Goal: Task Accomplishment & Management: Manage account settings

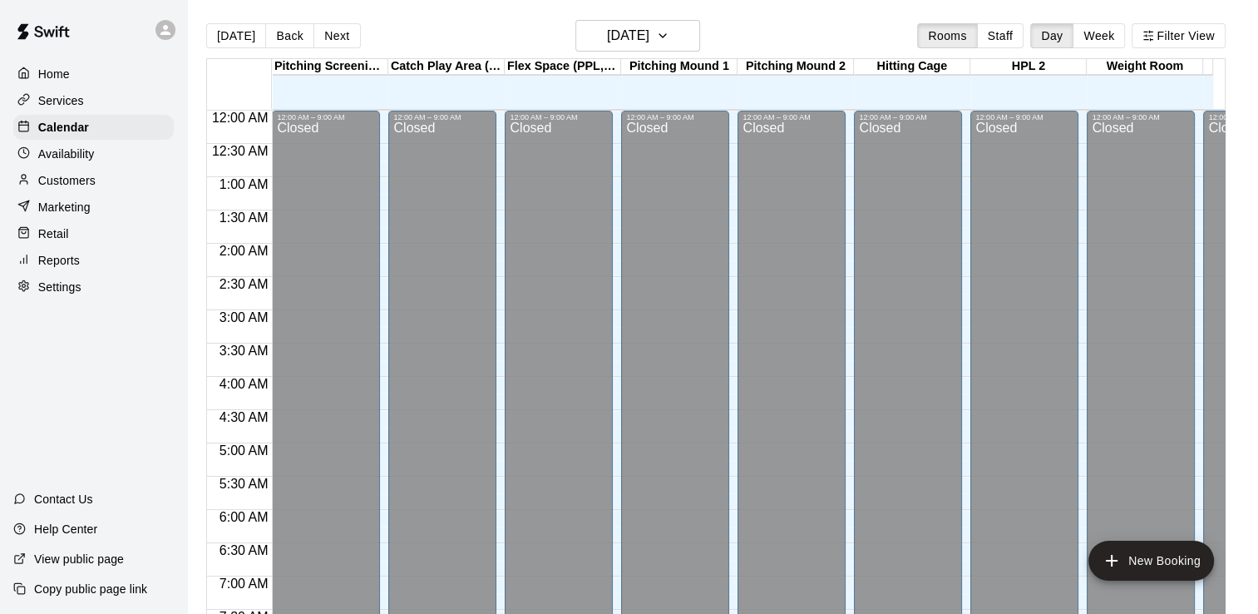
scroll to position [1023, 0]
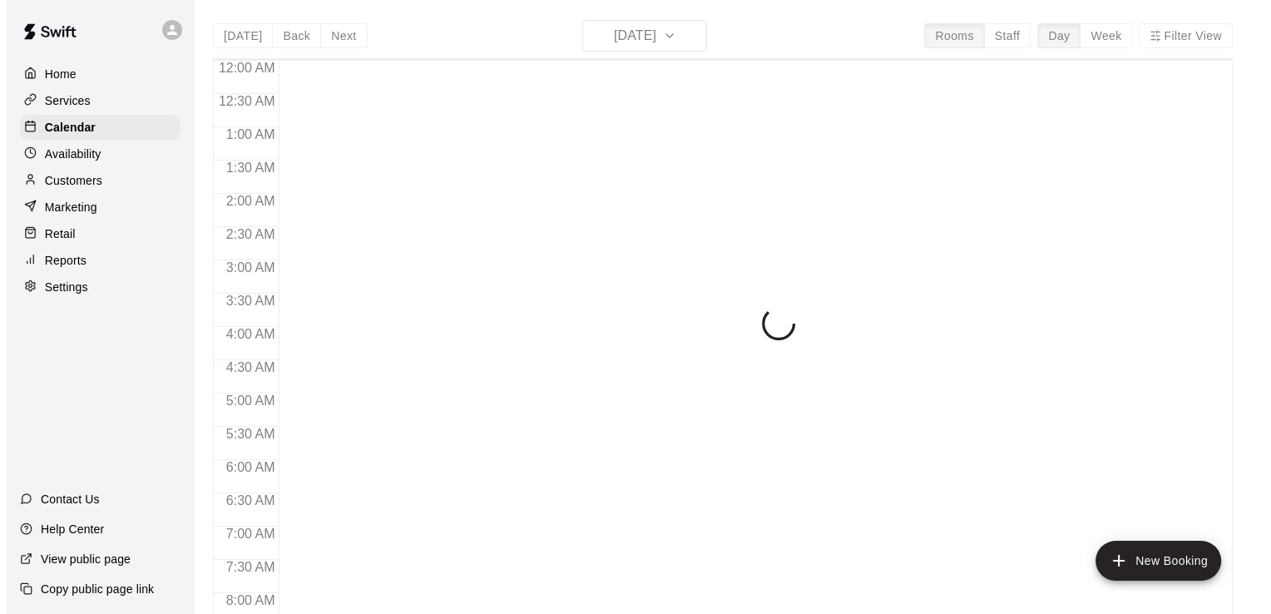
scroll to position [1023, 0]
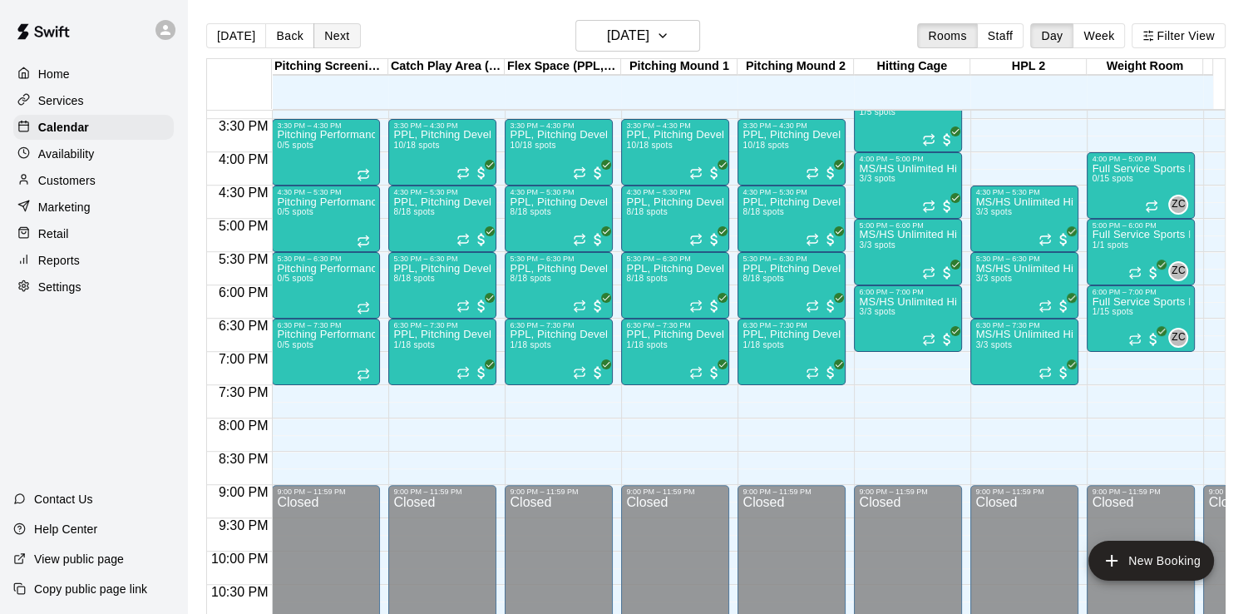
click at [341, 35] on button "Next" at bounding box center [337, 35] width 47 height 25
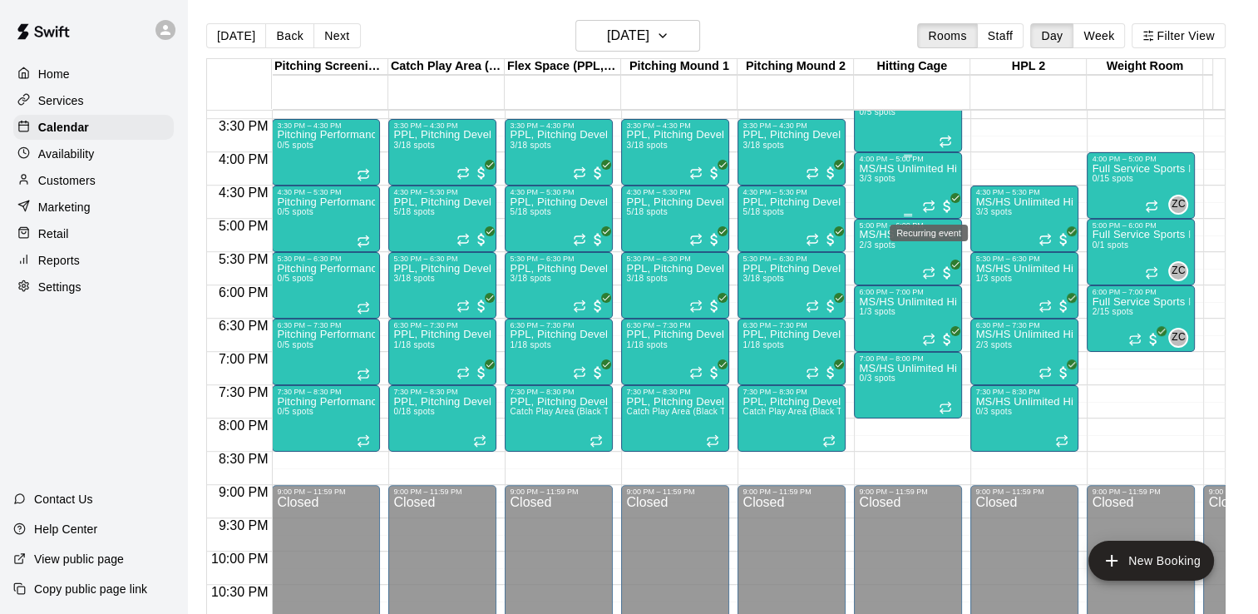
click at [927, 208] on icon "Recurring event" at bounding box center [928, 206] width 13 height 13
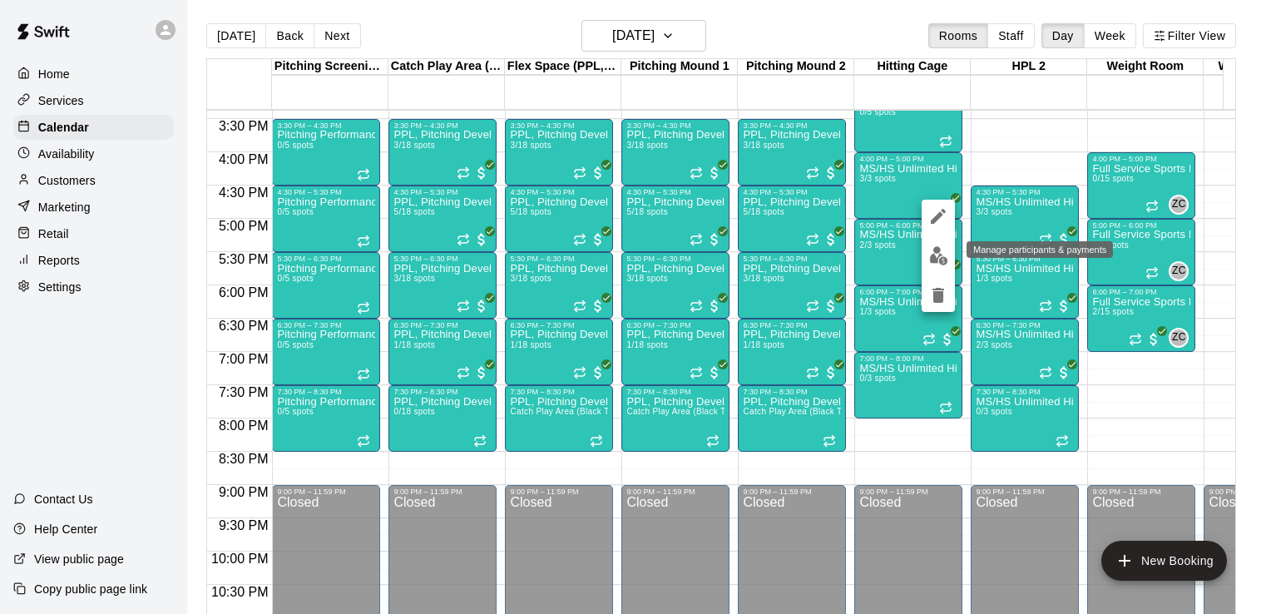
click at [931, 266] on button "edit" at bounding box center [937, 255] width 33 height 32
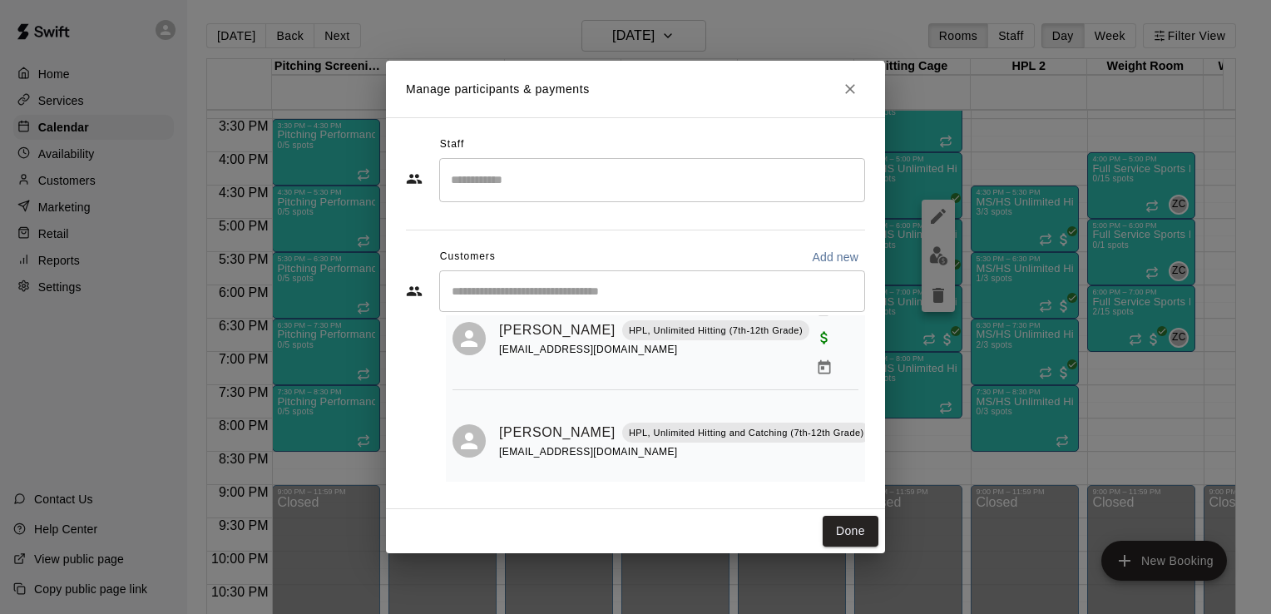
scroll to position [173, 0]
click at [850, 529] on button "Done" at bounding box center [850, 531] width 56 height 31
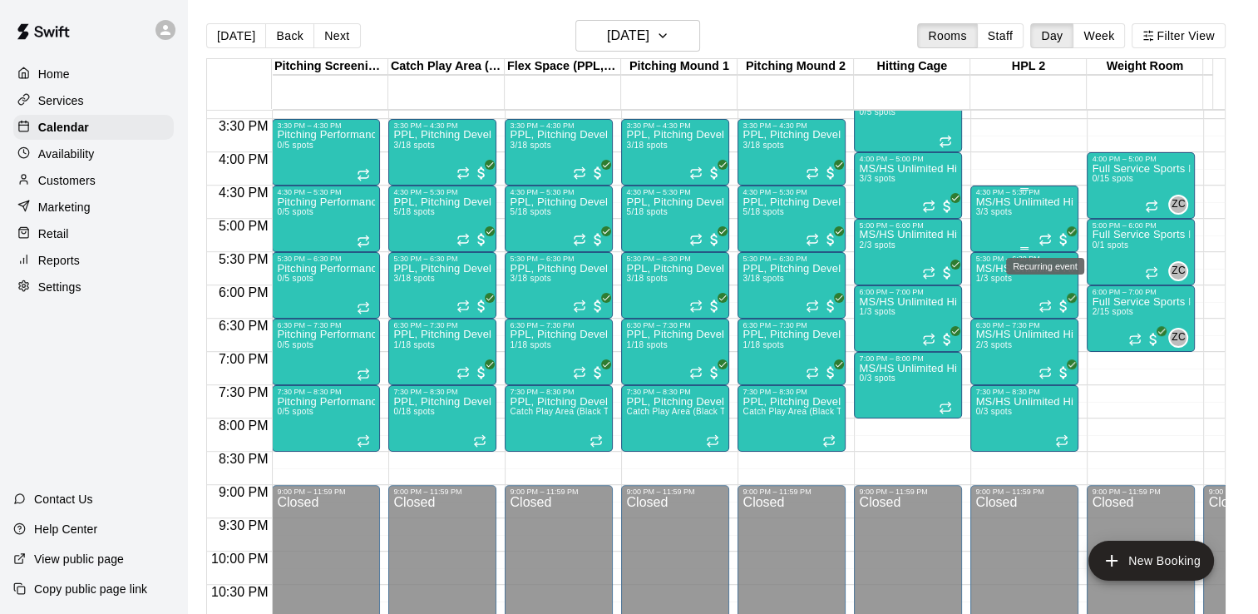
click at [1048, 243] on icon "Recurring event" at bounding box center [1045, 239] width 13 height 13
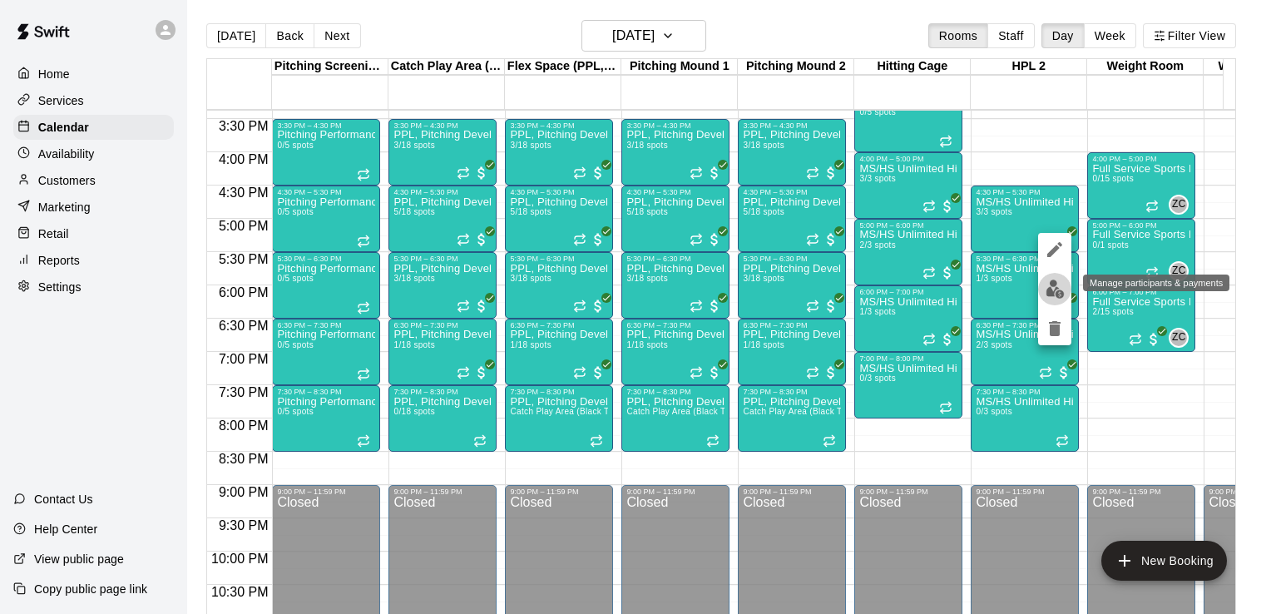
click at [1056, 294] on img "edit" at bounding box center [1054, 288] width 19 height 19
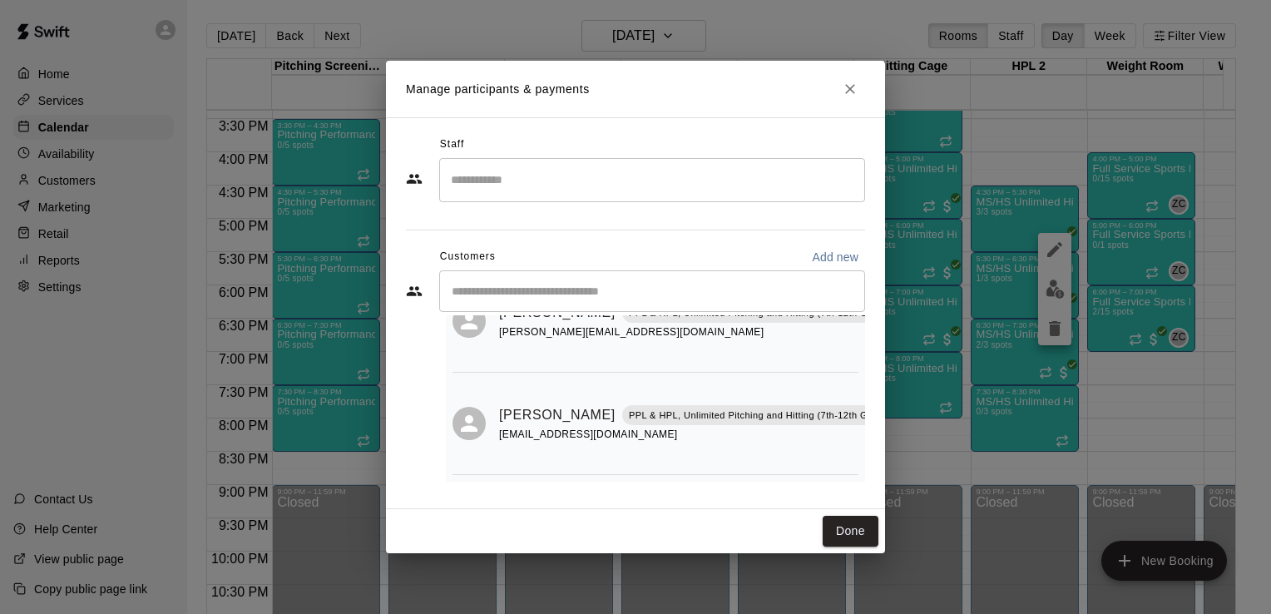
scroll to position [200, 0]
click at [854, 536] on button "Done" at bounding box center [850, 531] width 56 height 31
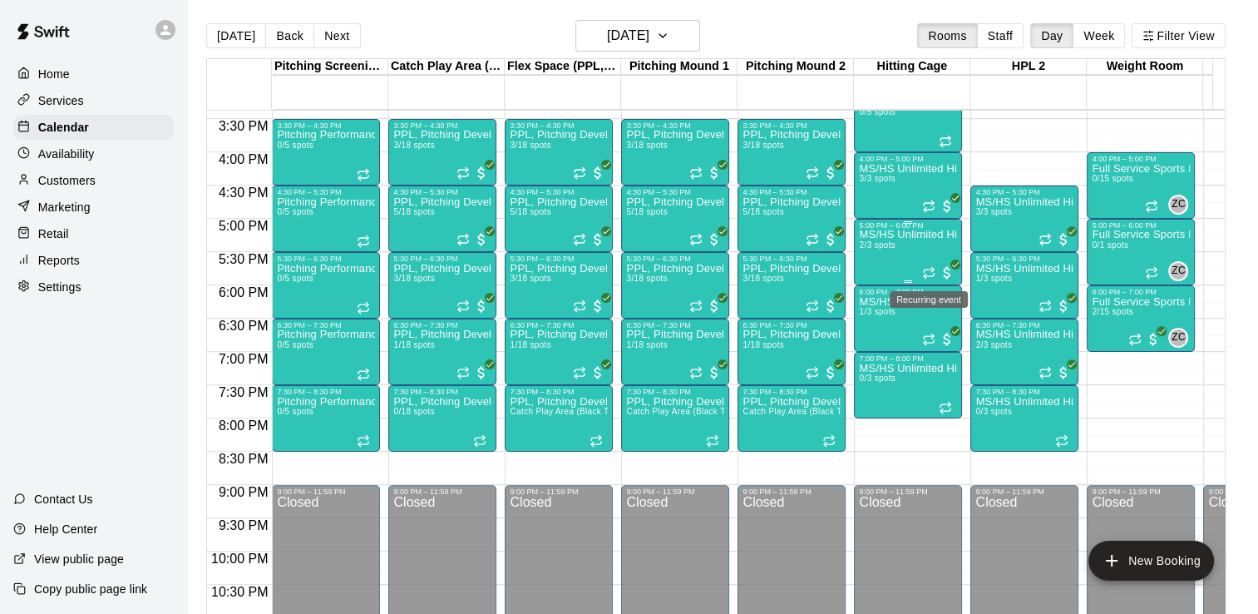
click at [927, 267] on icon "Recurring event" at bounding box center [928, 272] width 13 height 13
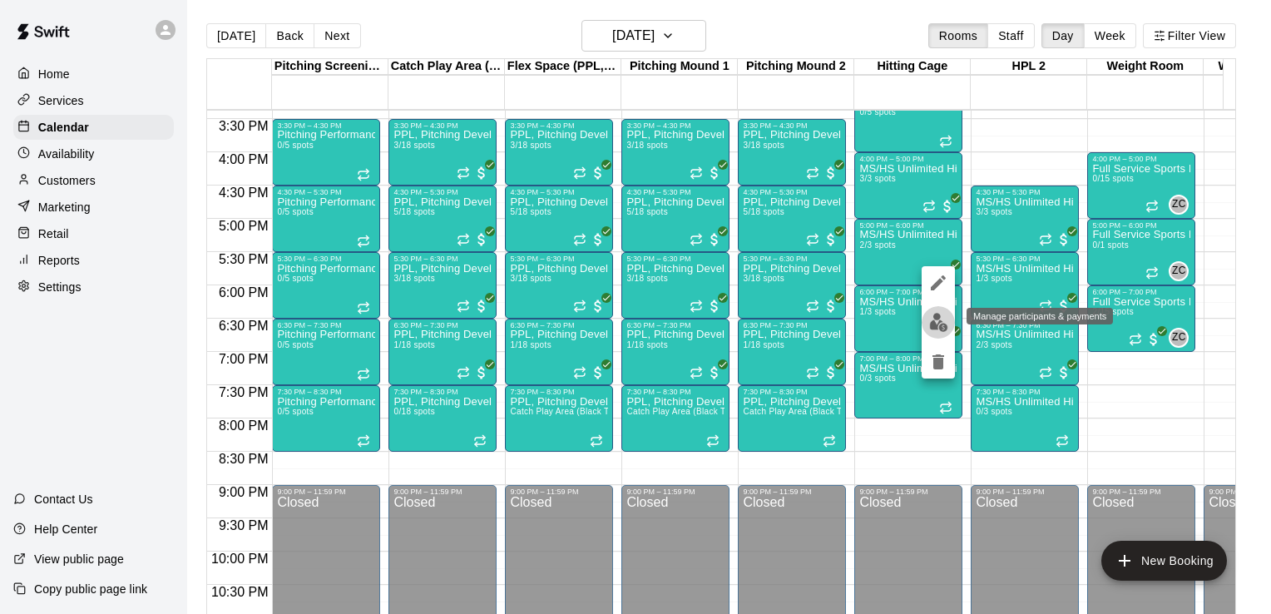
click at [931, 324] on img "edit" at bounding box center [938, 322] width 19 height 19
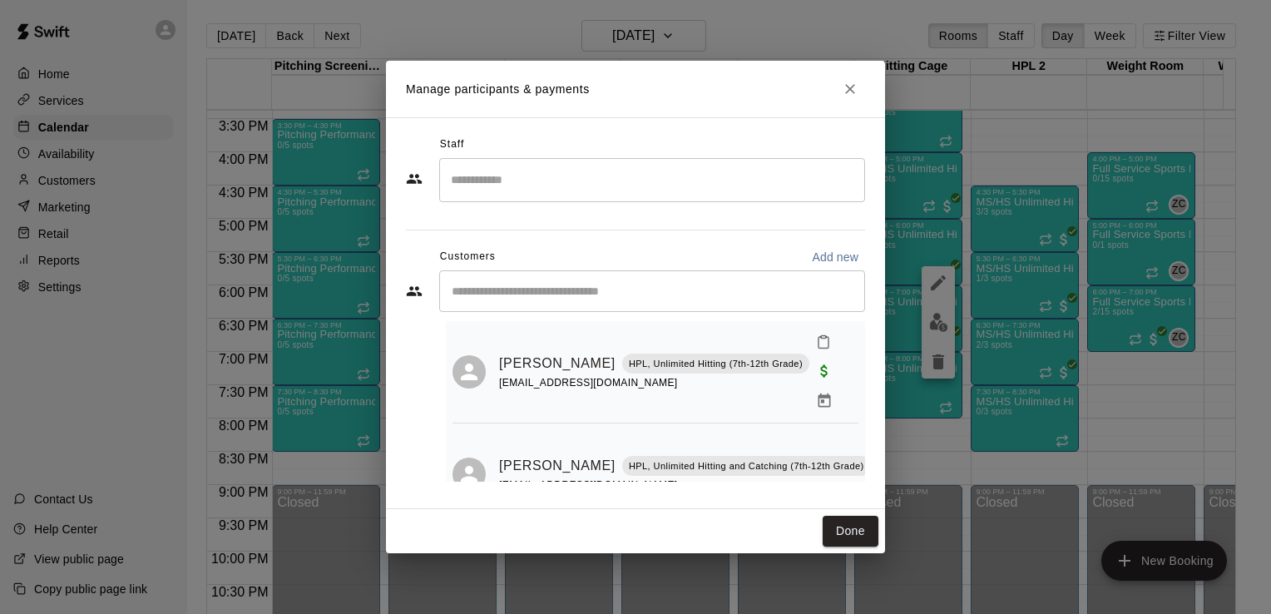
scroll to position [58, 0]
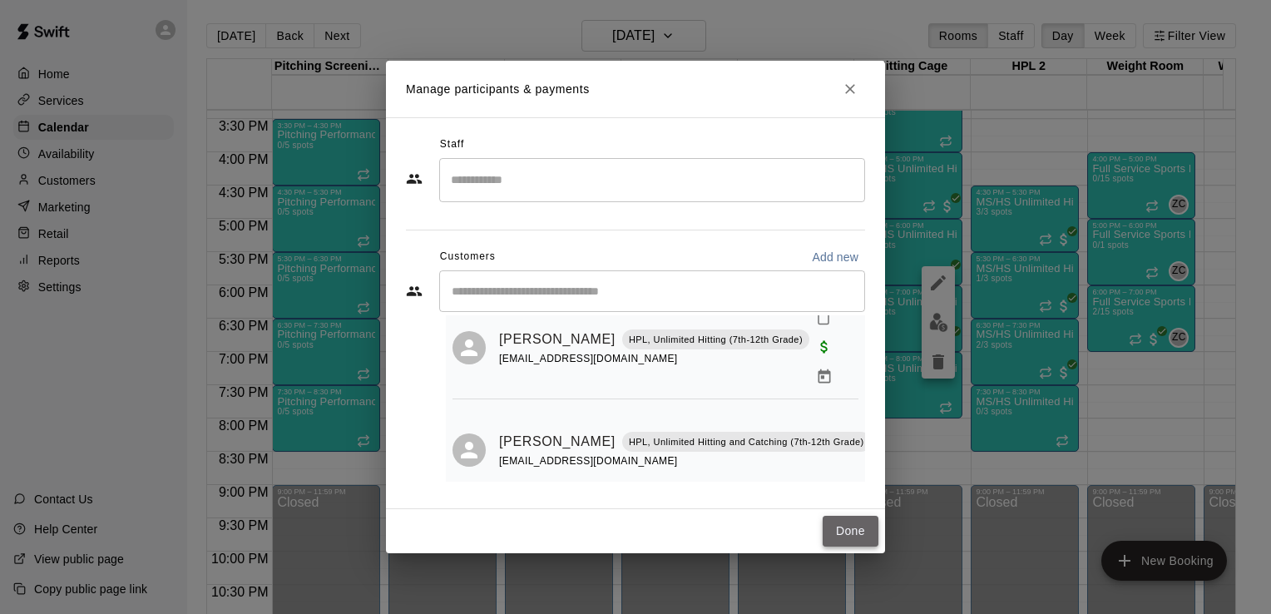
click at [844, 529] on button "Done" at bounding box center [850, 531] width 56 height 31
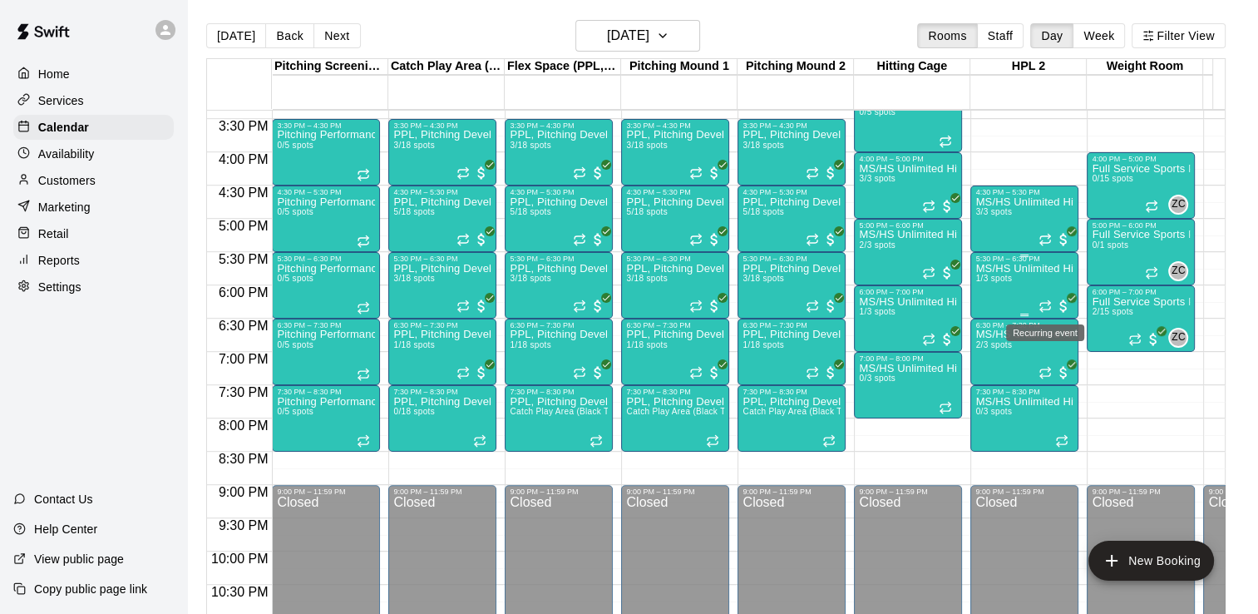
click at [1039, 311] on icon "Recurring event" at bounding box center [1045, 305] width 13 height 13
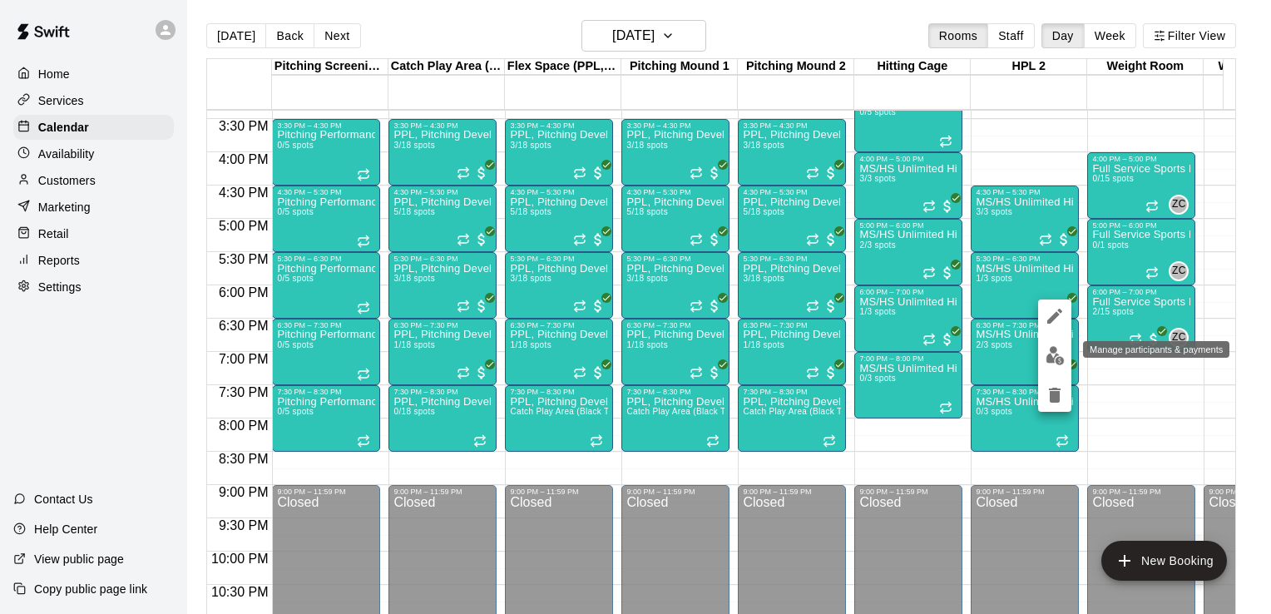
click at [1054, 349] on img "edit" at bounding box center [1054, 355] width 19 height 19
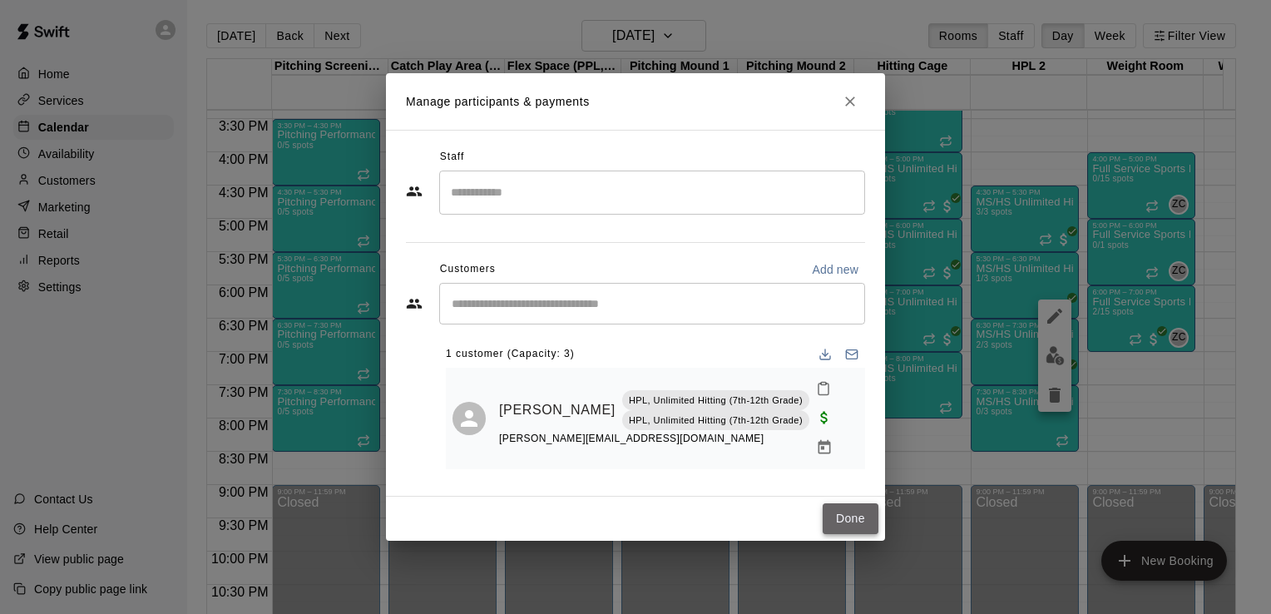
click at [847, 517] on button "Done" at bounding box center [850, 518] width 56 height 31
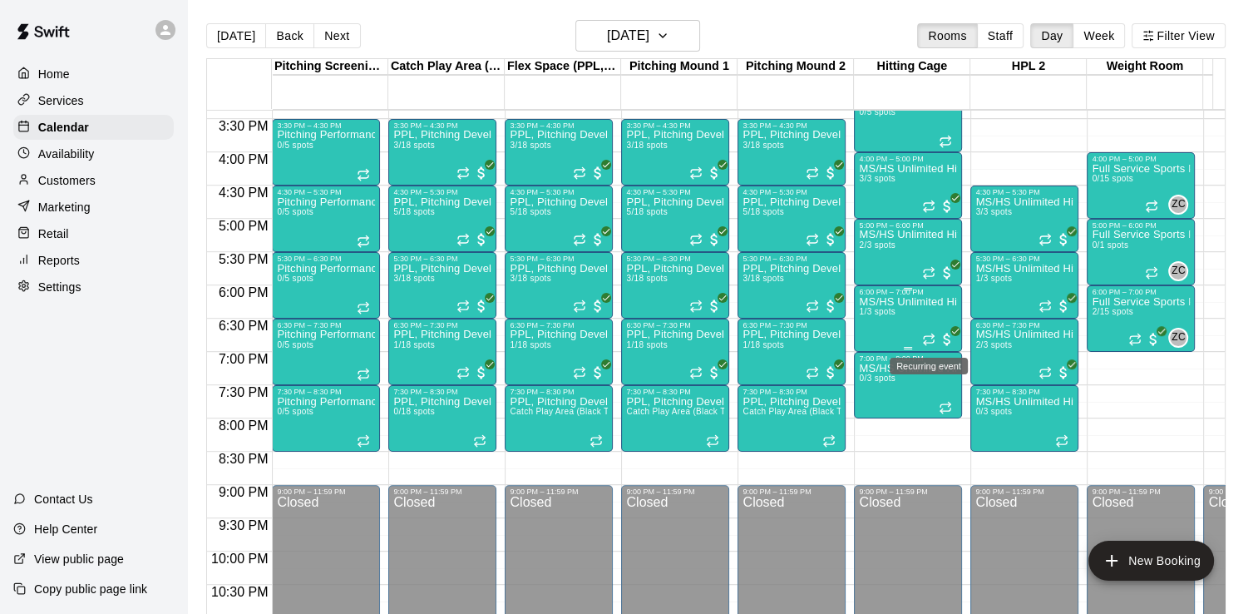
click at [926, 338] on icon "Recurring event" at bounding box center [928, 339] width 13 height 13
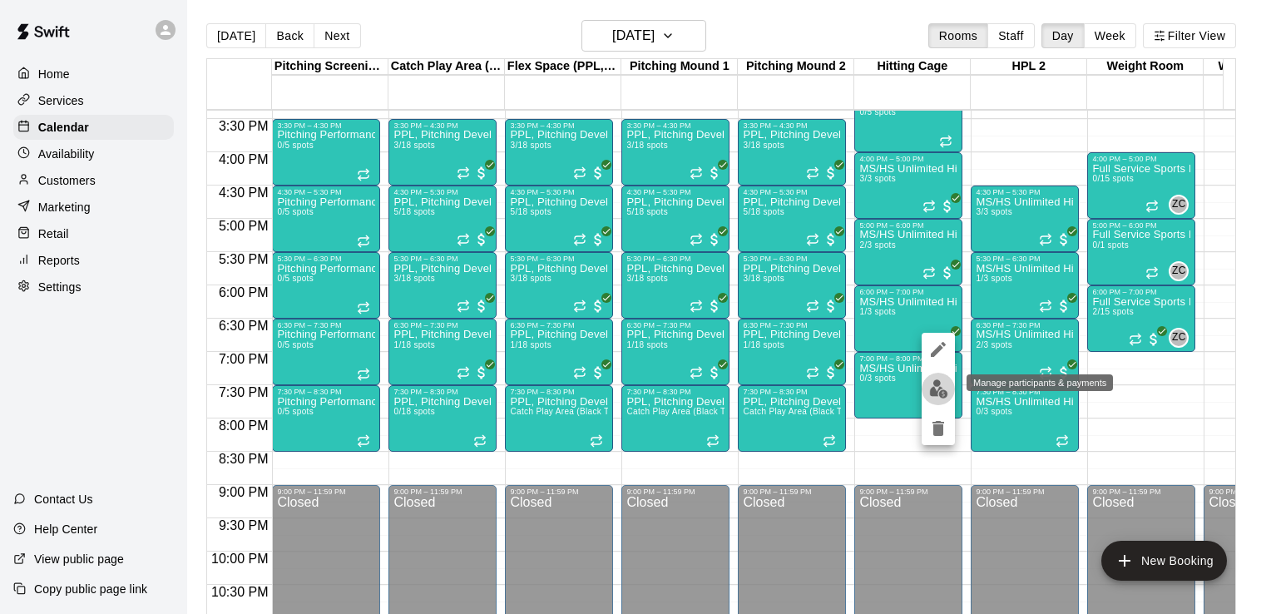
click at [939, 395] on img "edit" at bounding box center [938, 388] width 19 height 19
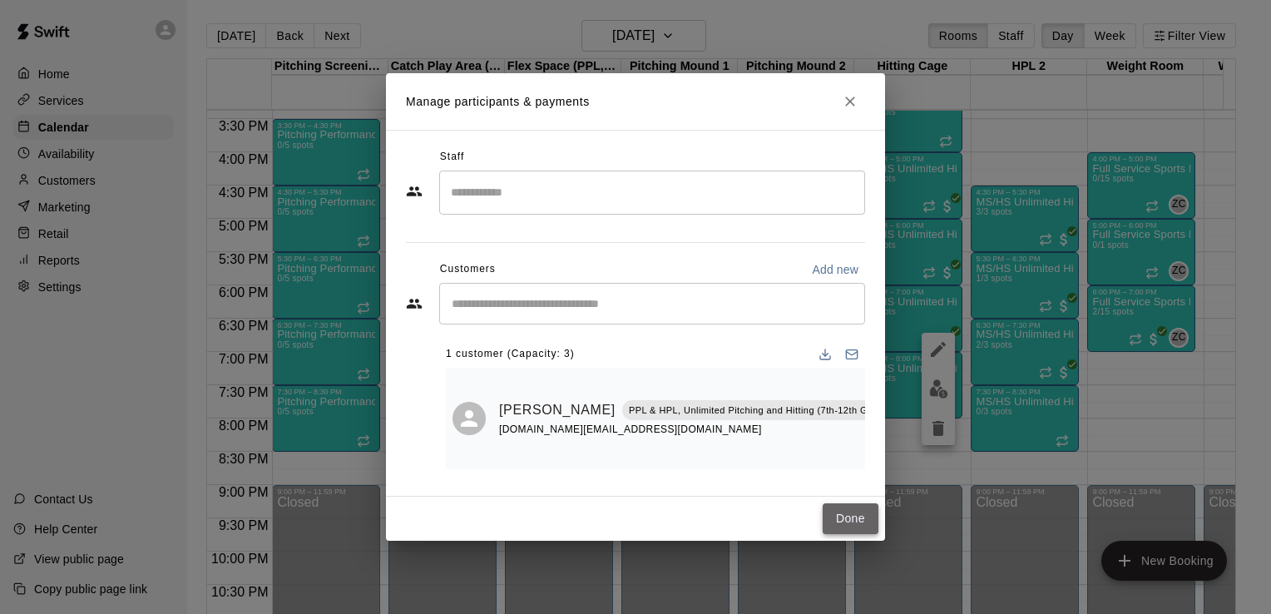
click at [854, 516] on button "Done" at bounding box center [850, 518] width 56 height 31
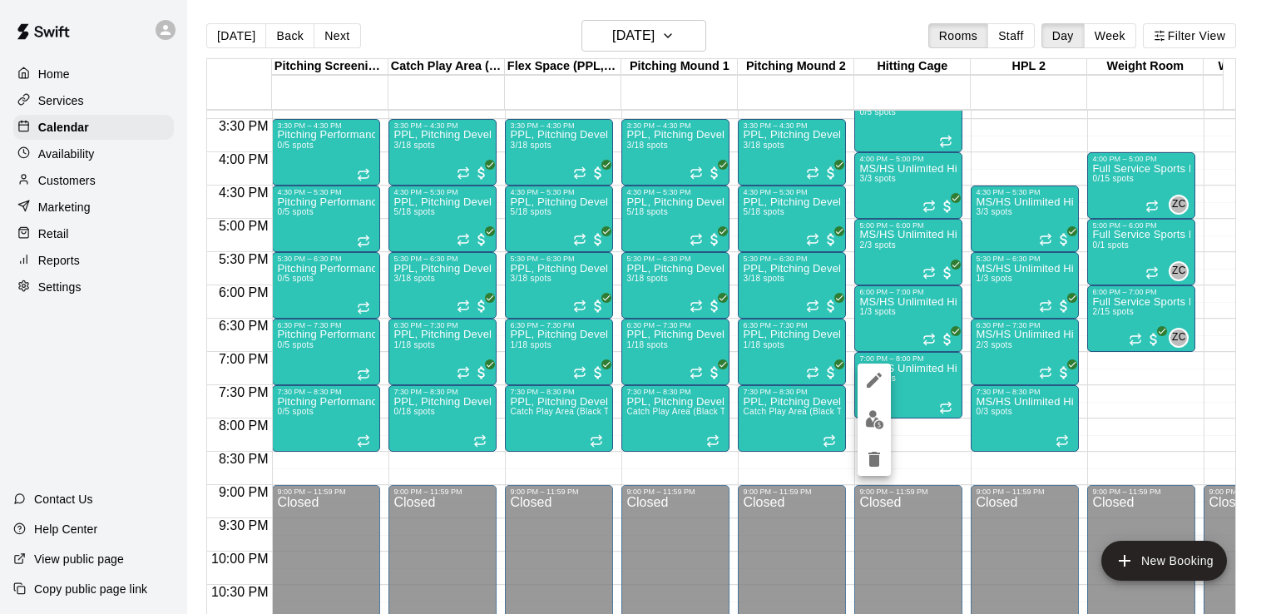
click at [855, 32] on div at bounding box center [635, 307] width 1271 height 614
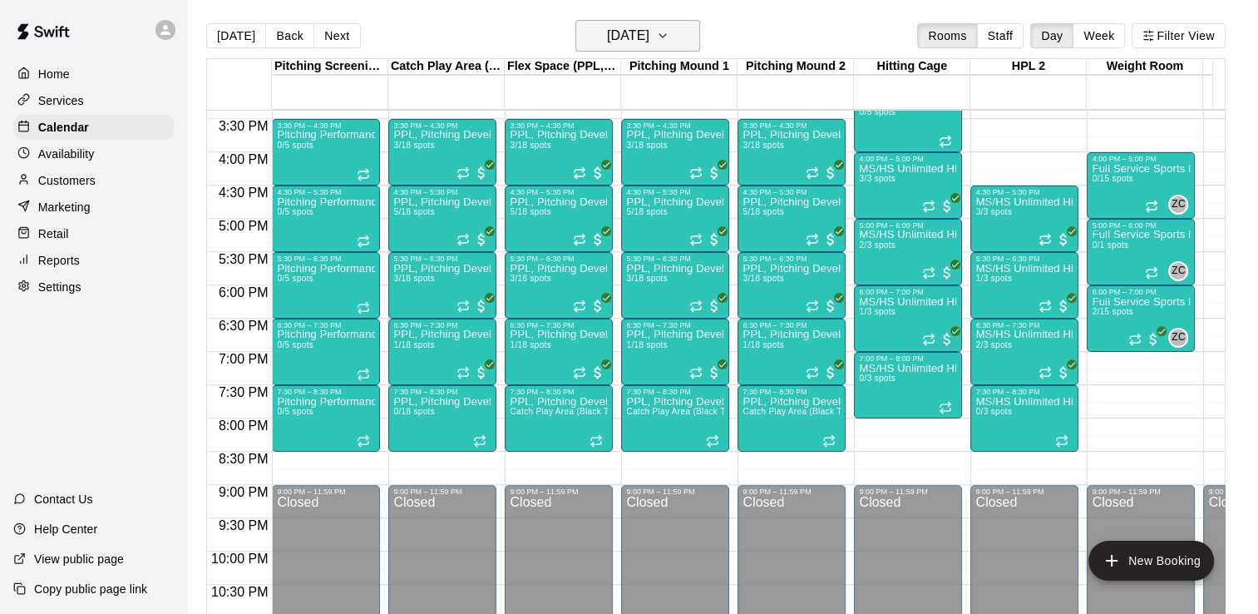
click at [649, 32] on h6 "[DATE]" at bounding box center [628, 35] width 42 height 23
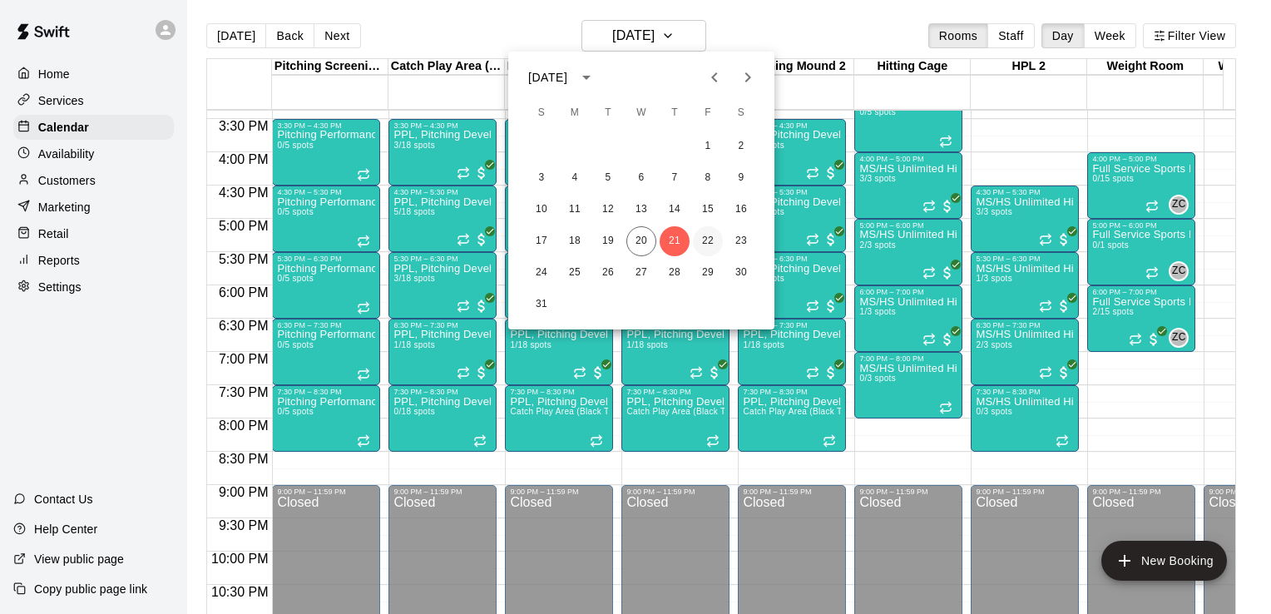
click at [708, 235] on button "22" at bounding box center [708, 241] width 30 height 30
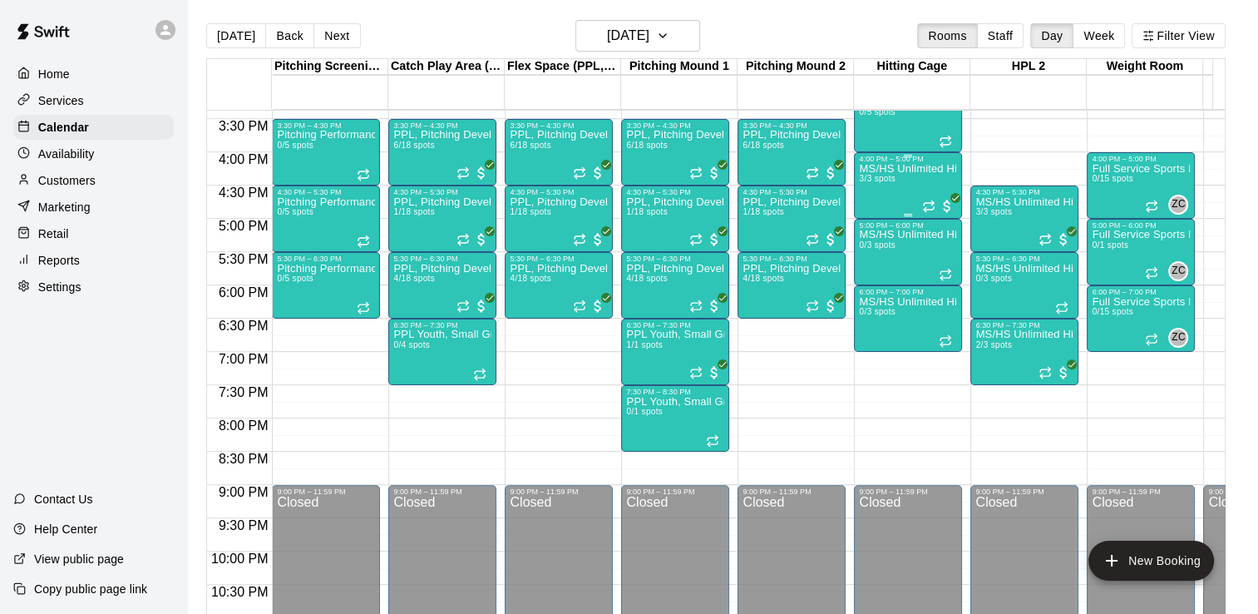
click at [924, 210] on icon "Recurring event" at bounding box center [925, 209] width 2 height 4
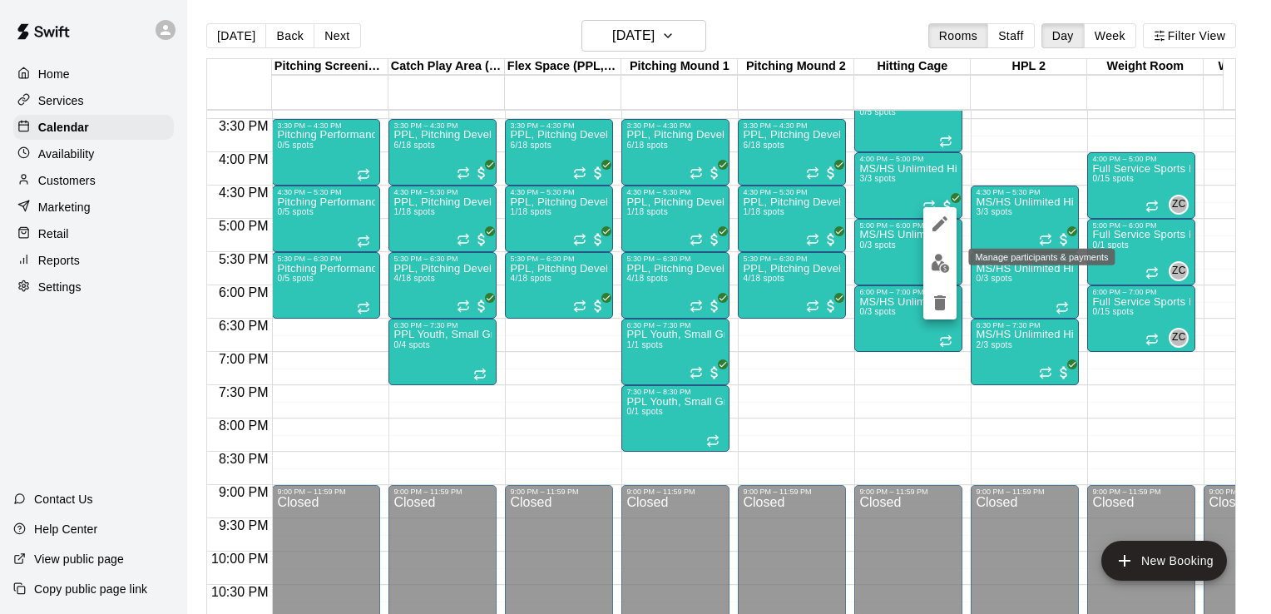
click at [933, 262] on img "edit" at bounding box center [940, 263] width 19 height 19
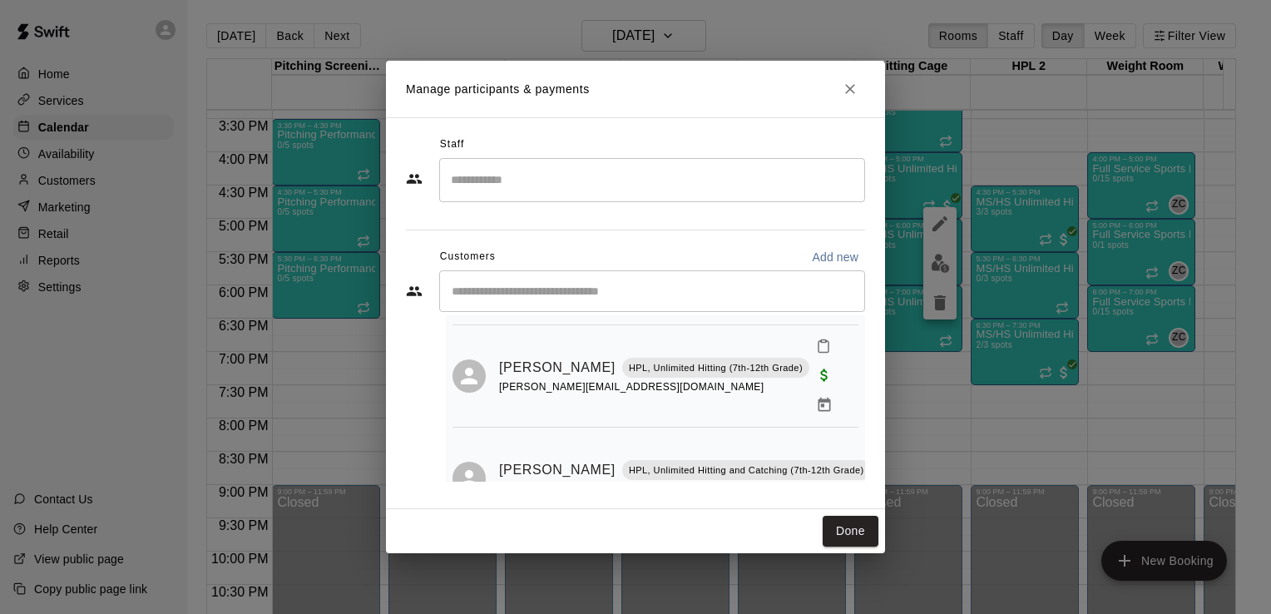
scroll to position [160, 0]
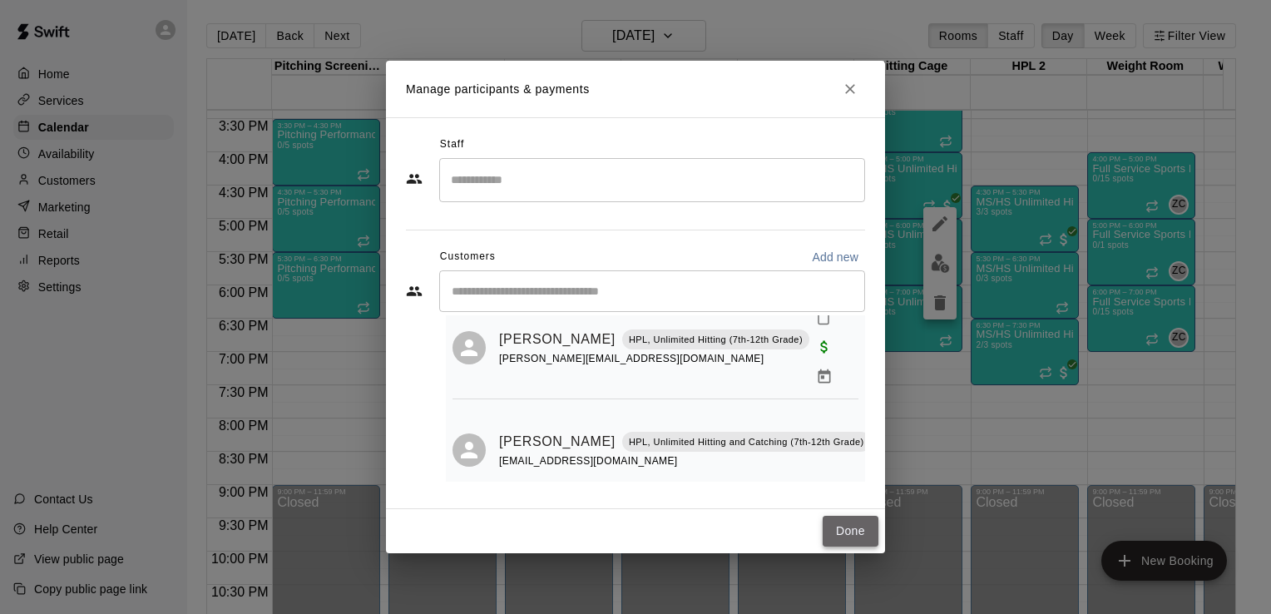
click at [853, 522] on button "Done" at bounding box center [850, 531] width 56 height 31
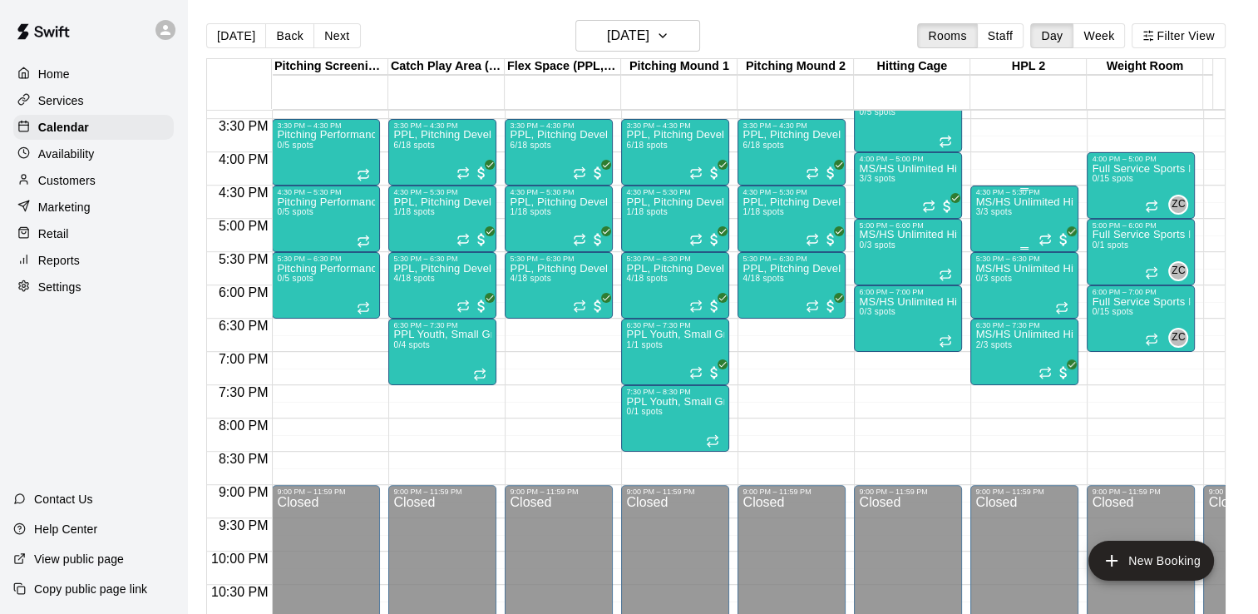
click at [1035, 236] on div "MS/HS Unlimited Hitting 3/3 spots" at bounding box center [1024, 503] width 98 height 614
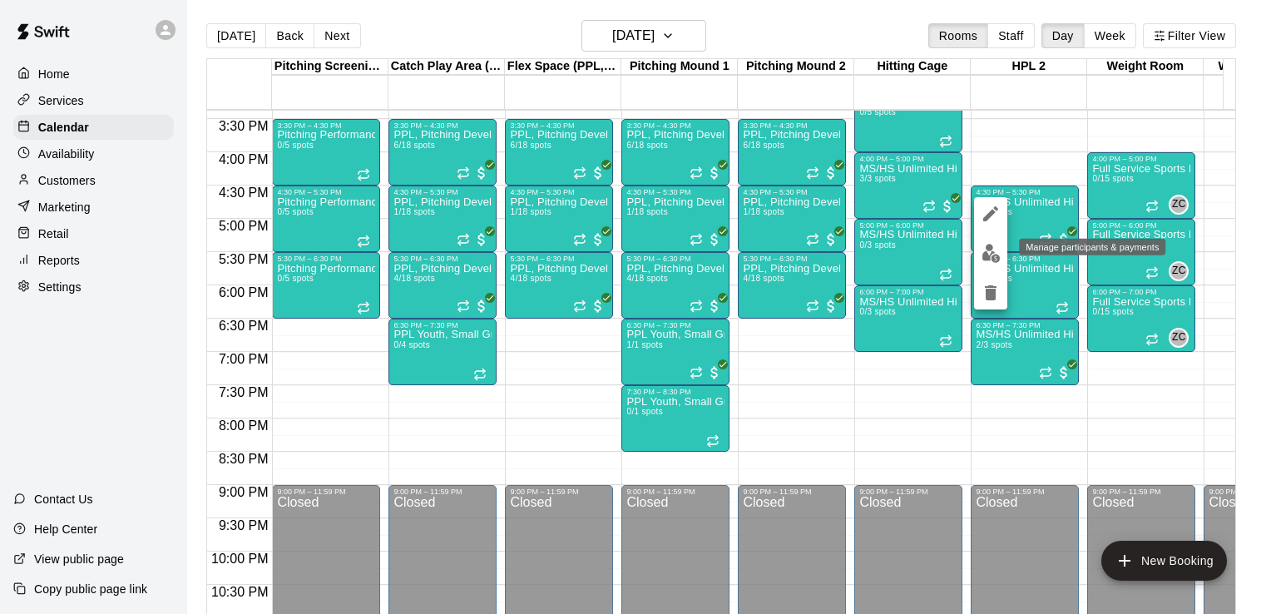
click at [985, 251] on img "edit" at bounding box center [990, 253] width 19 height 19
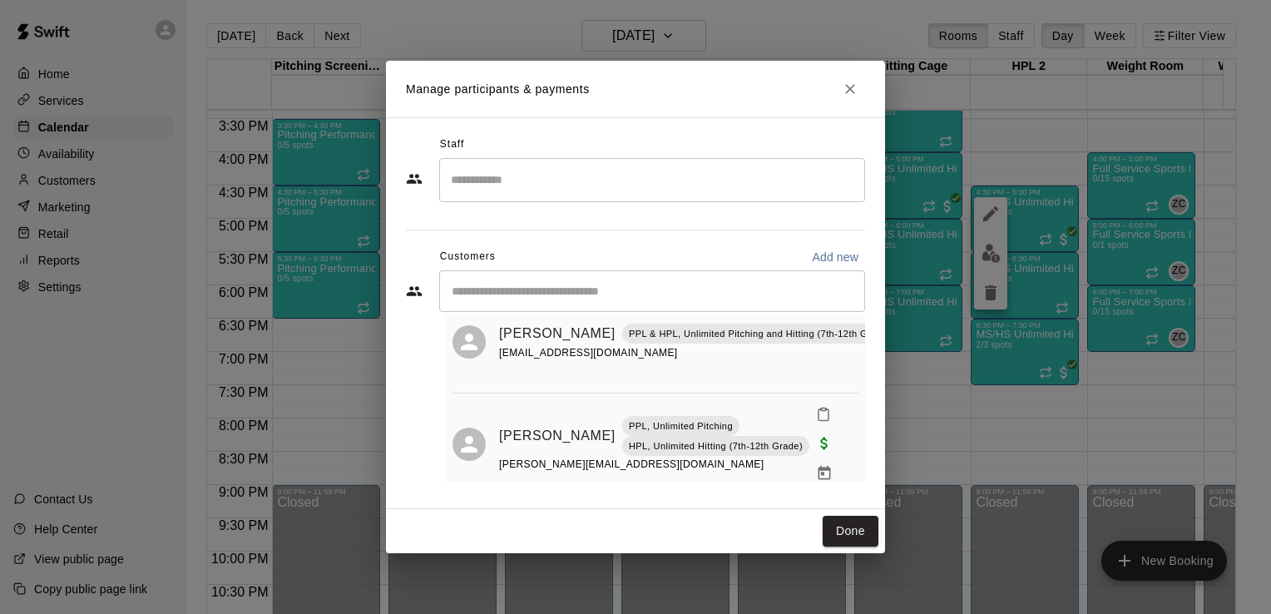
scroll to position [173, 0]
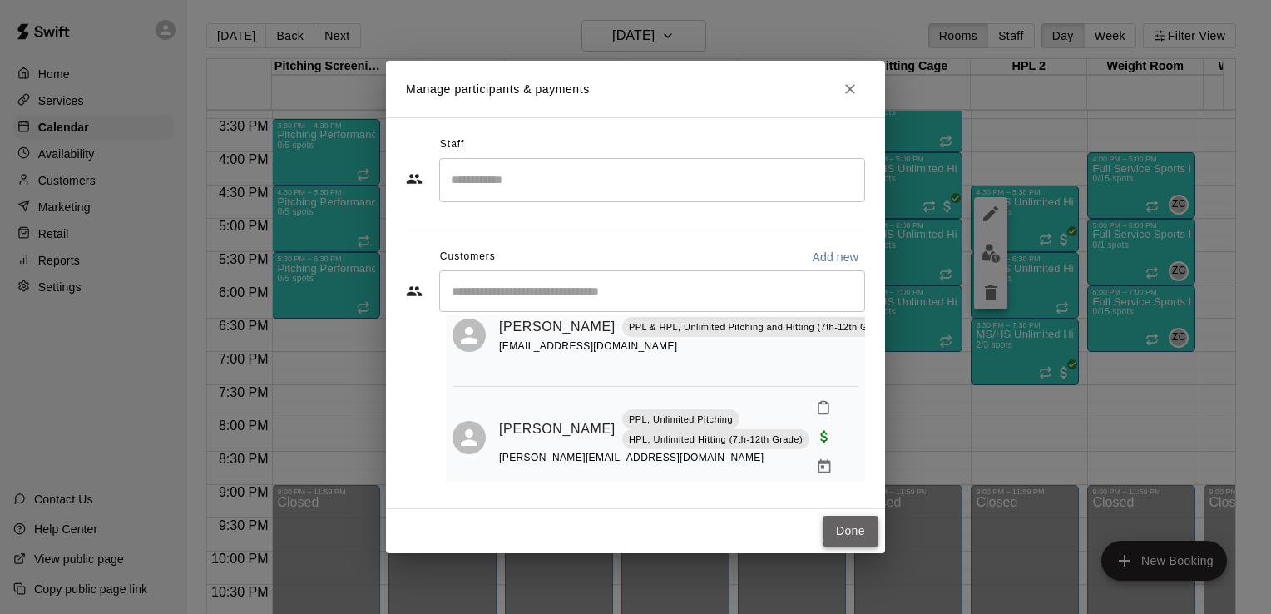
click at [843, 524] on button "Done" at bounding box center [850, 531] width 56 height 31
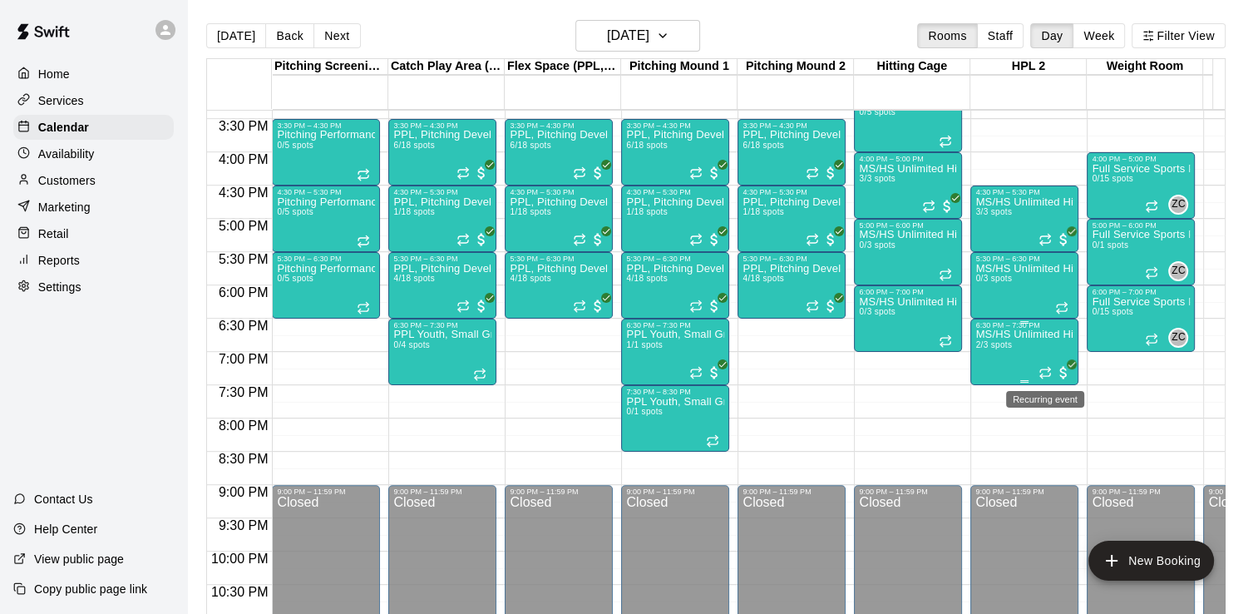
click at [1039, 372] on icon "Recurring event" at bounding box center [1045, 372] width 13 height 13
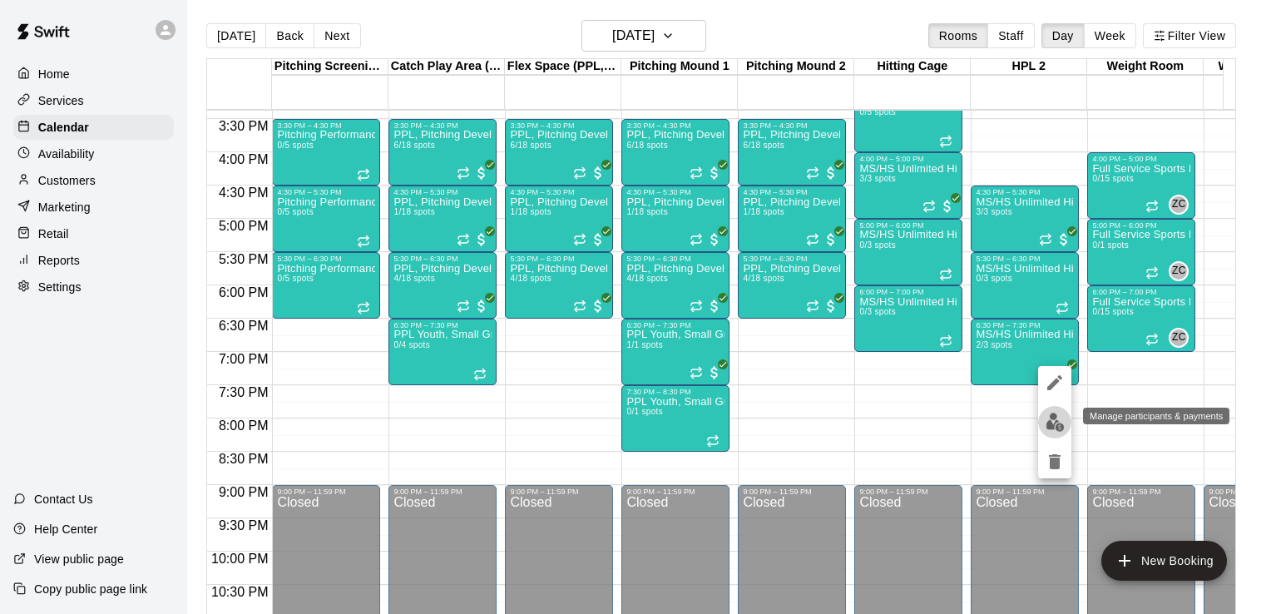
click at [1058, 410] on button "edit" at bounding box center [1054, 422] width 33 height 32
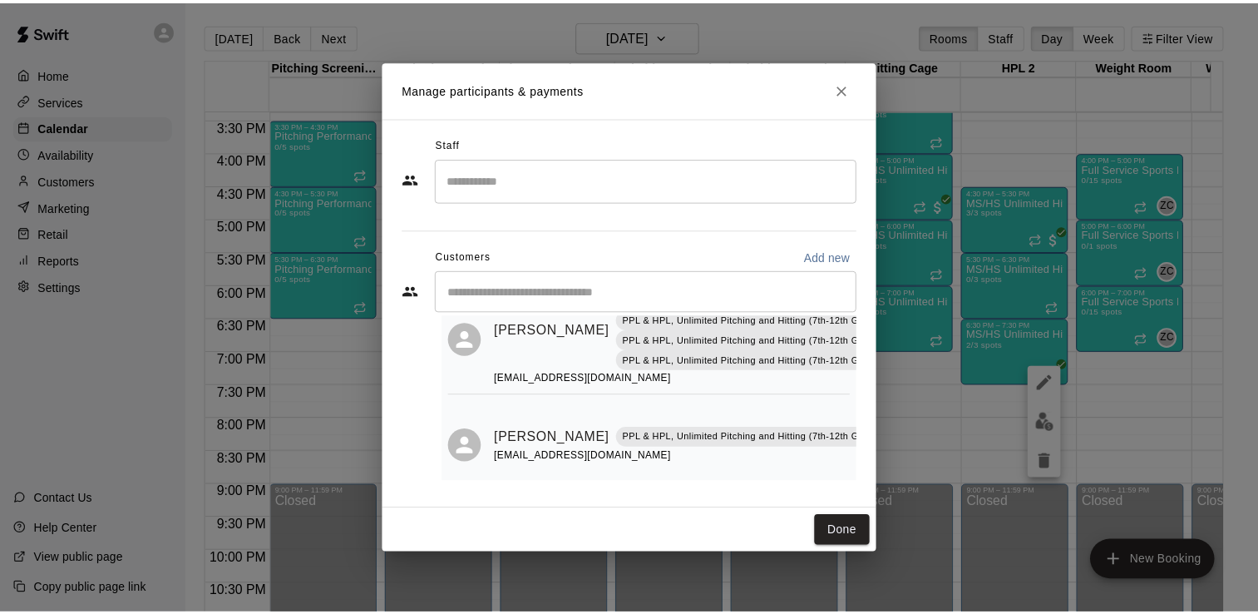
scroll to position [113, 0]
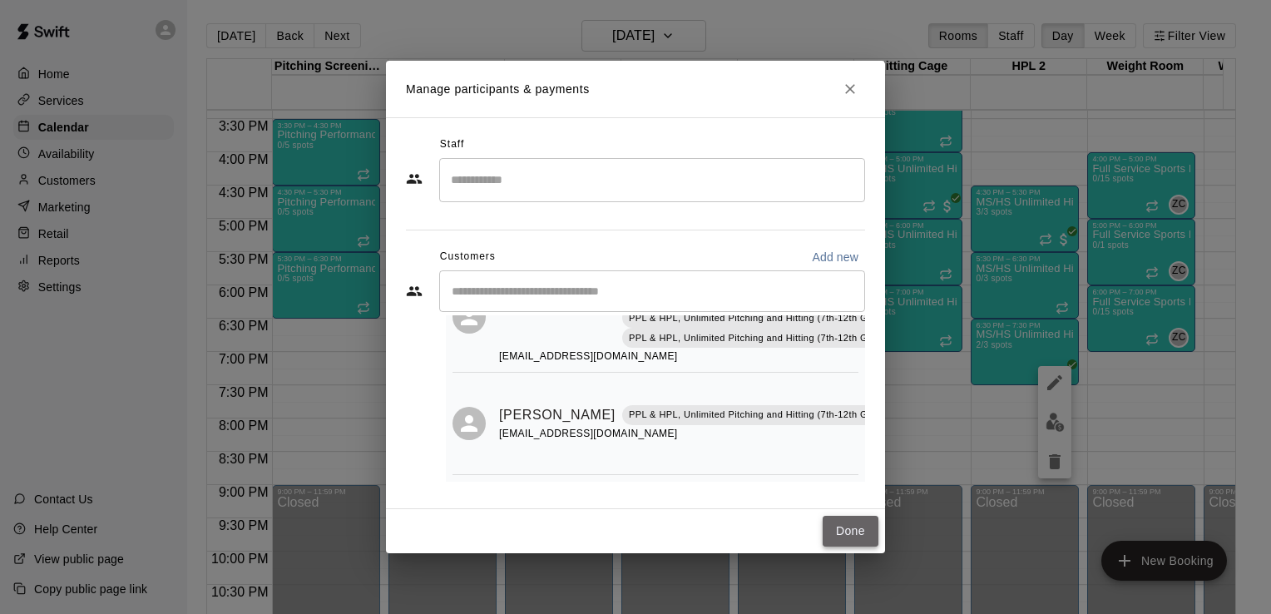
click at [842, 527] on button "Done" at bounding box center [850, 531] width 56 height 31
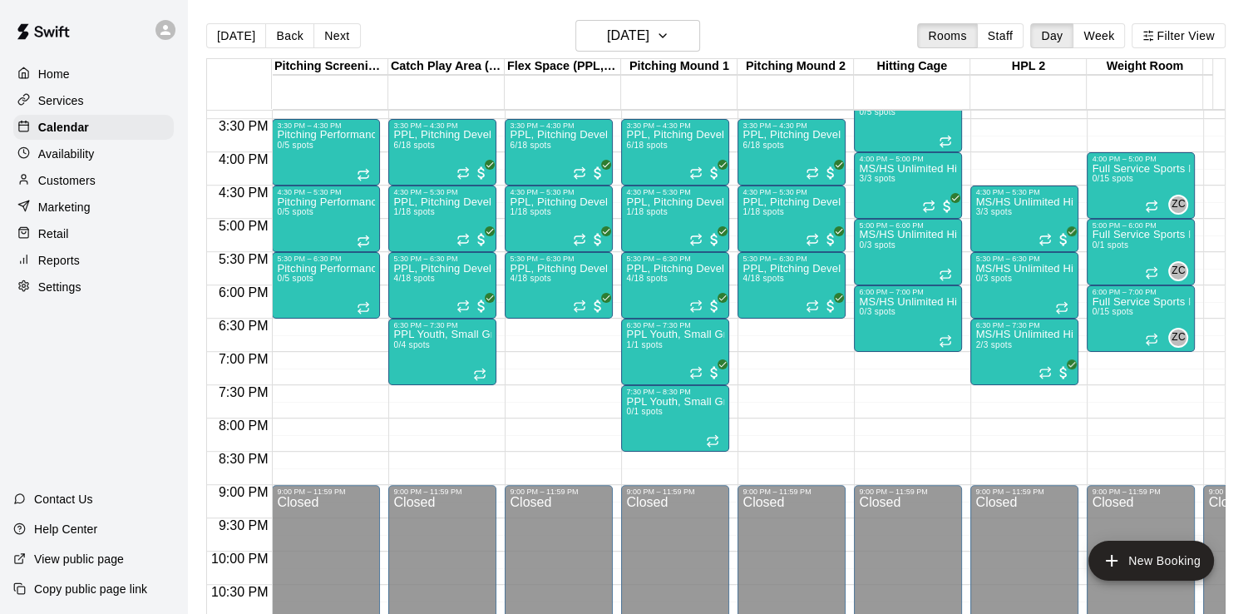
click at [358, 36] on div "[DATE] Back [DATE][DATE] Rooms Staff Day Week Filter View" at bounding box center [716, 39] width 1020 height 38
click at [336, 38] on button "Next" at bounding box center [337, 35] width 47 height 25
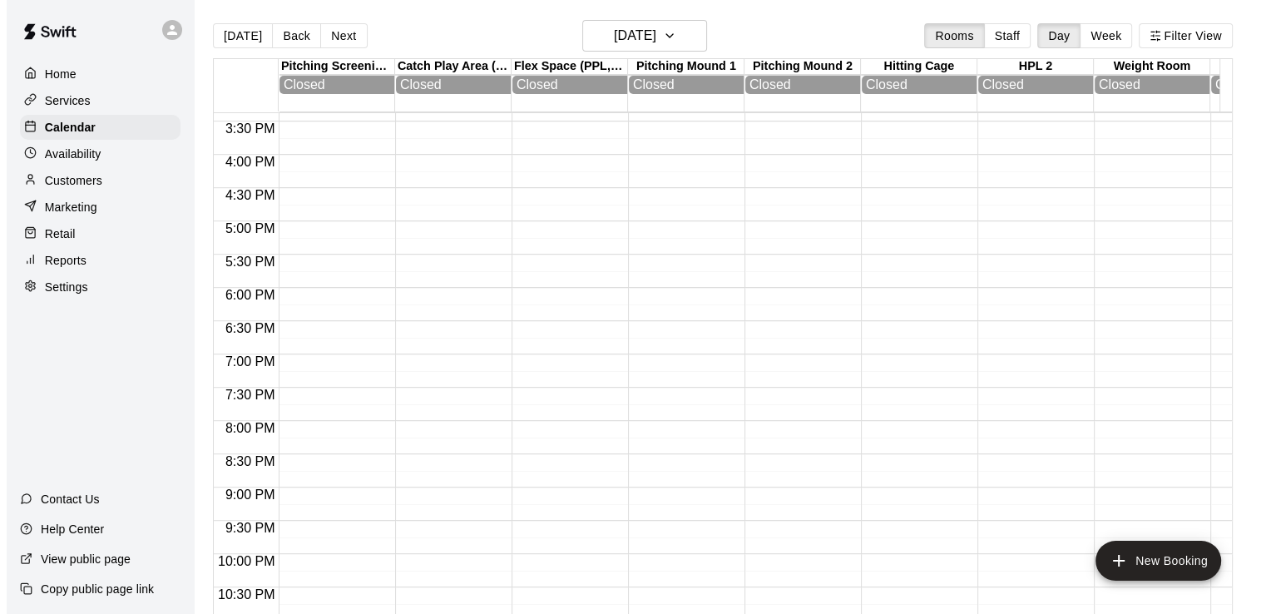
scroll to position [581, 0]
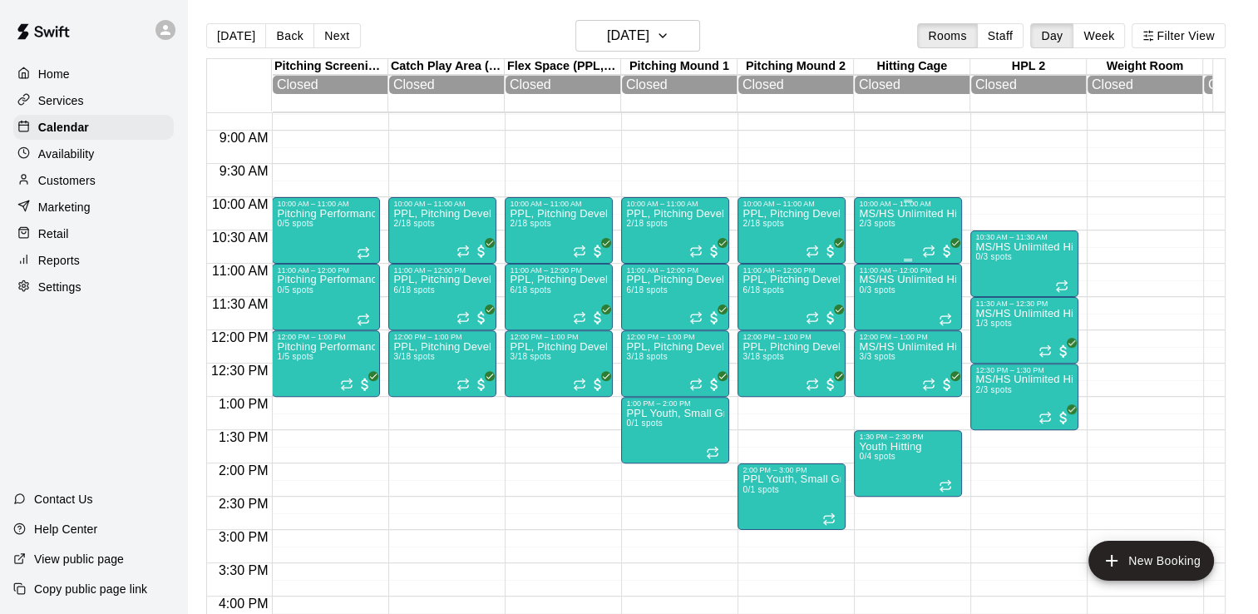
click at [926, 261] on div at bounding box center [908, 260] width 98 height 2
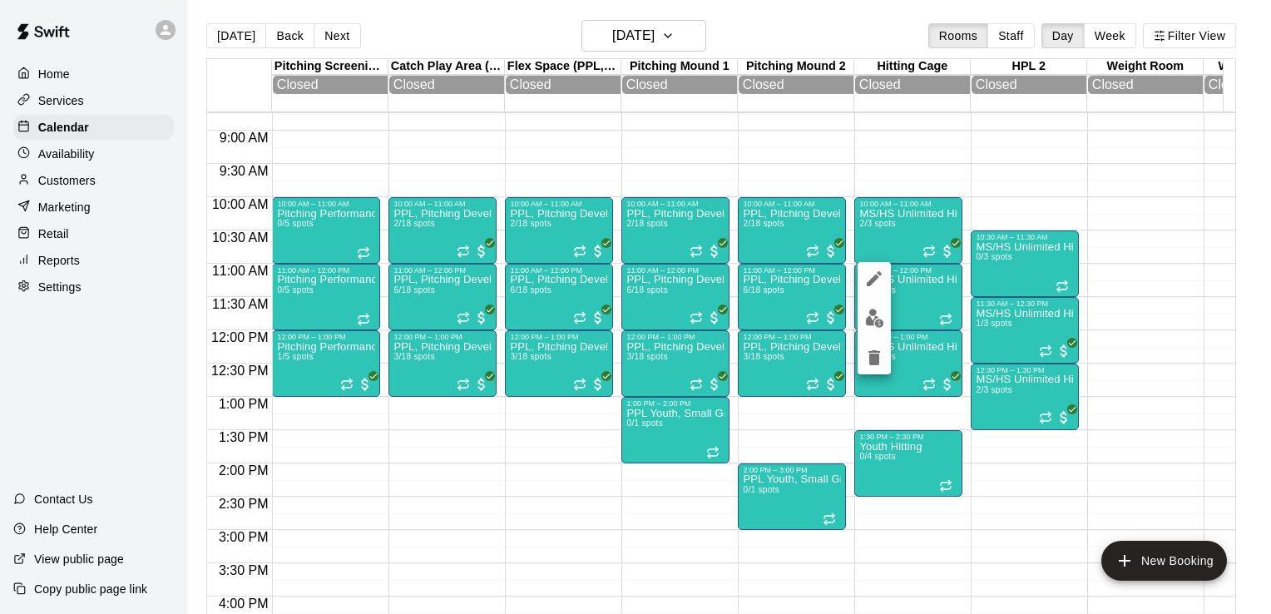
click at [866, 322] on img "edit" at bounding box center [874, 318] width 19 height 19
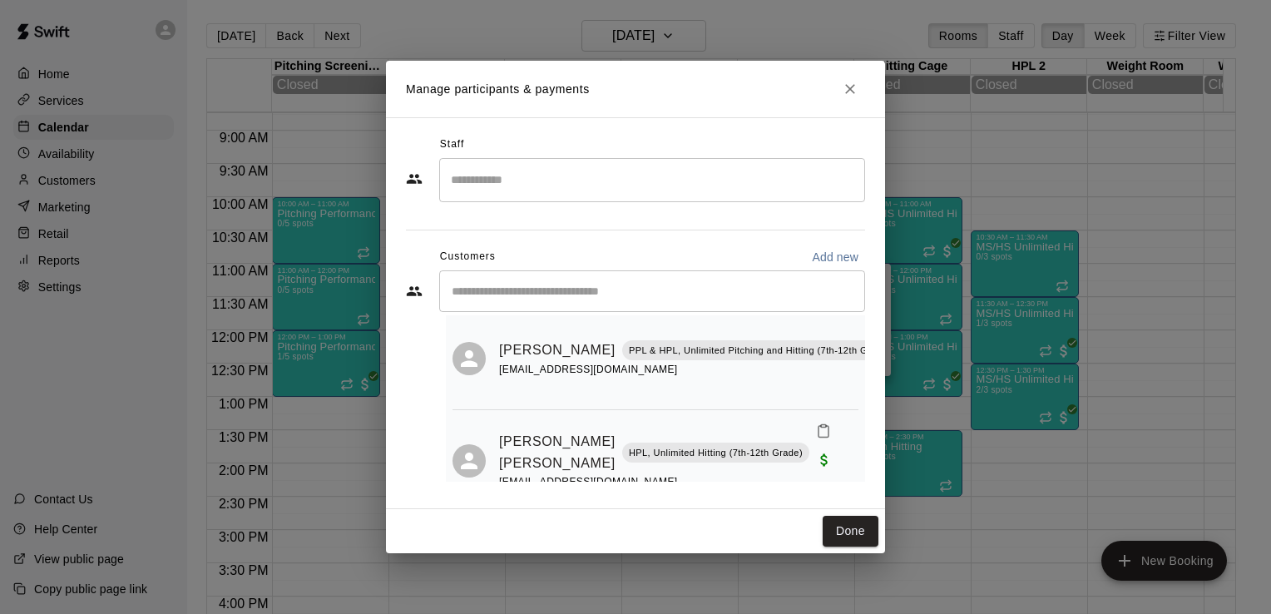
scroll to position [71, 0]
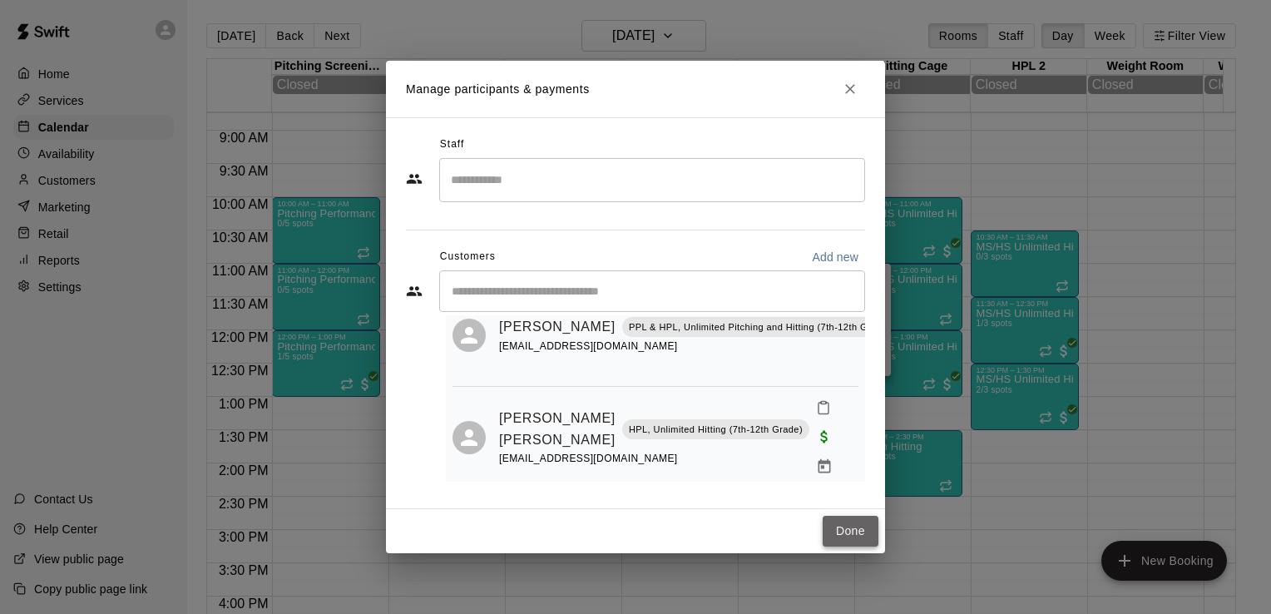
click at [857, 525] on button "Done" at bounding box center [850, 531] width 56 height 31
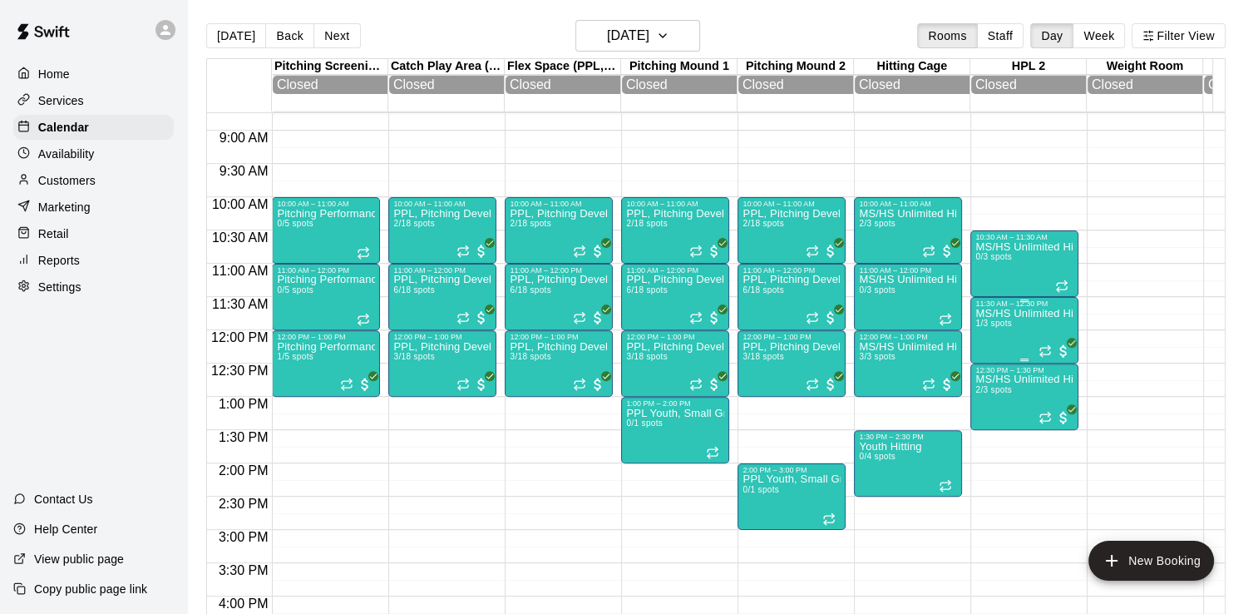
click at [1034, 358] on div "MS/HS Unlimited Hitting 1/3 spots" at bounding box center [1024, 615] width 98 height 614
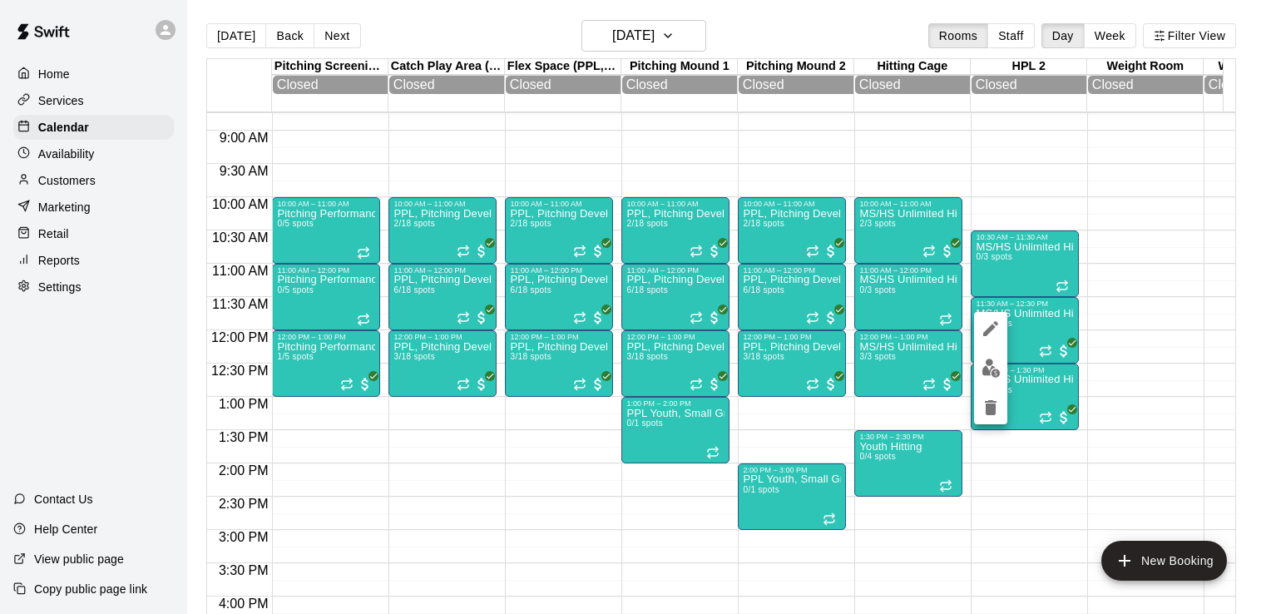
click at [988, 368] on img "edit" at bounding box center [990, 367] width 19 height 19
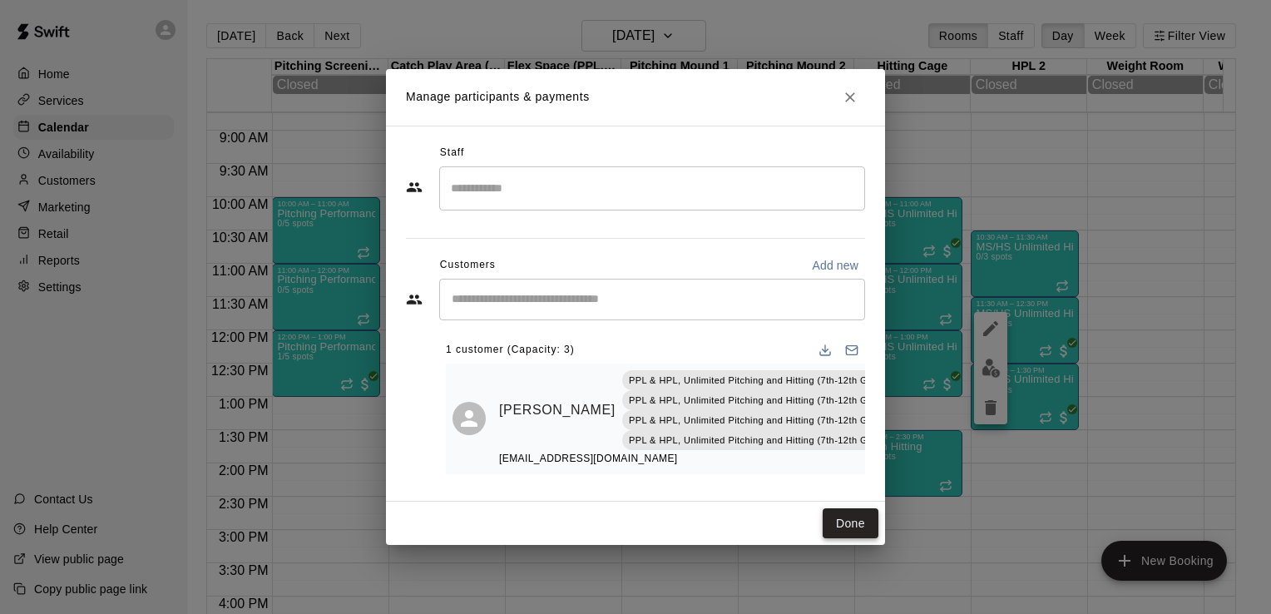
click at [867, 511] on button "Done" at bounding box center [850, 523] width 56 height 31
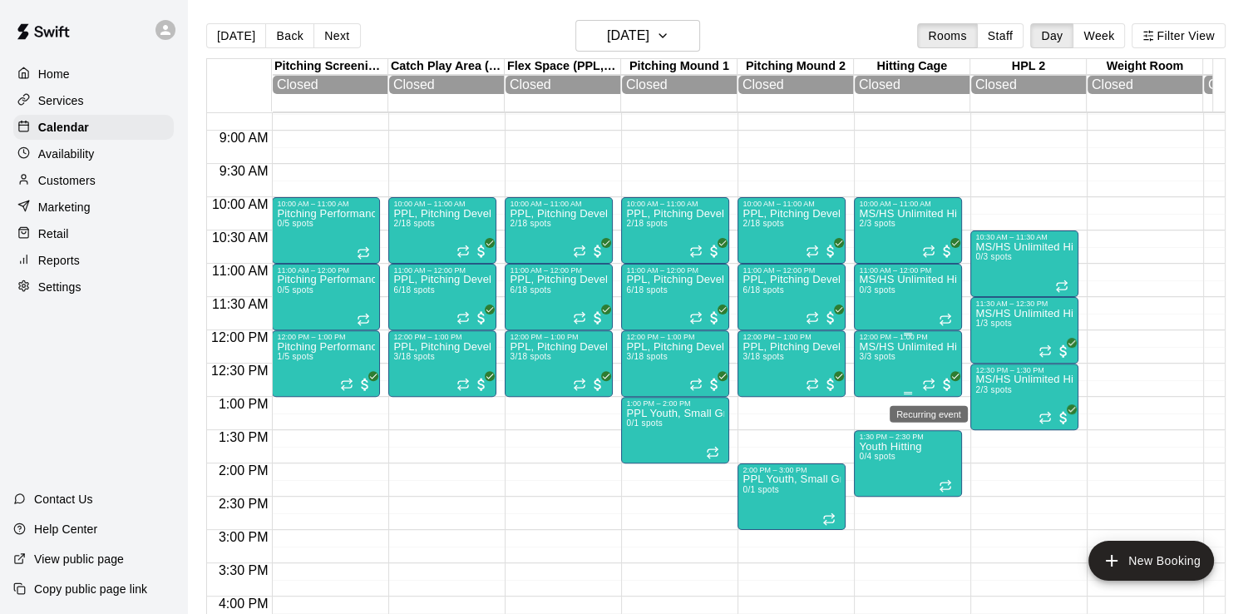
click at [932, 385] on icon "Recurring event" at bounding box center [928, 384] width 13 height 13
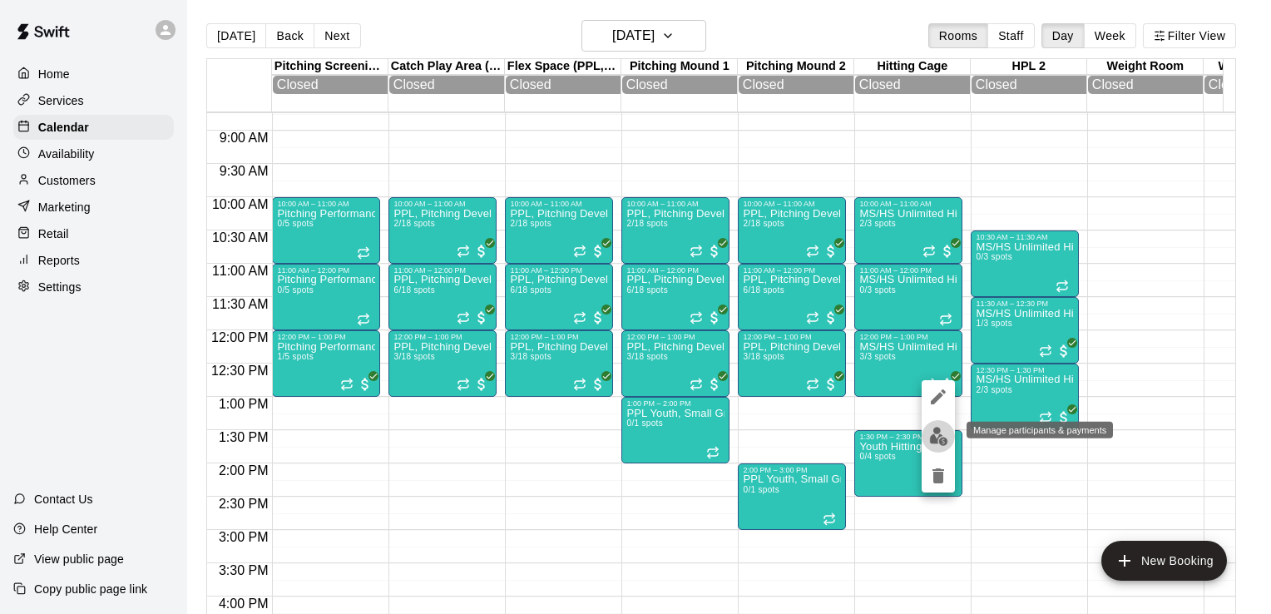
click at [935, 427] on img "edit" at bounding box center [938, 436] width 19 height 19
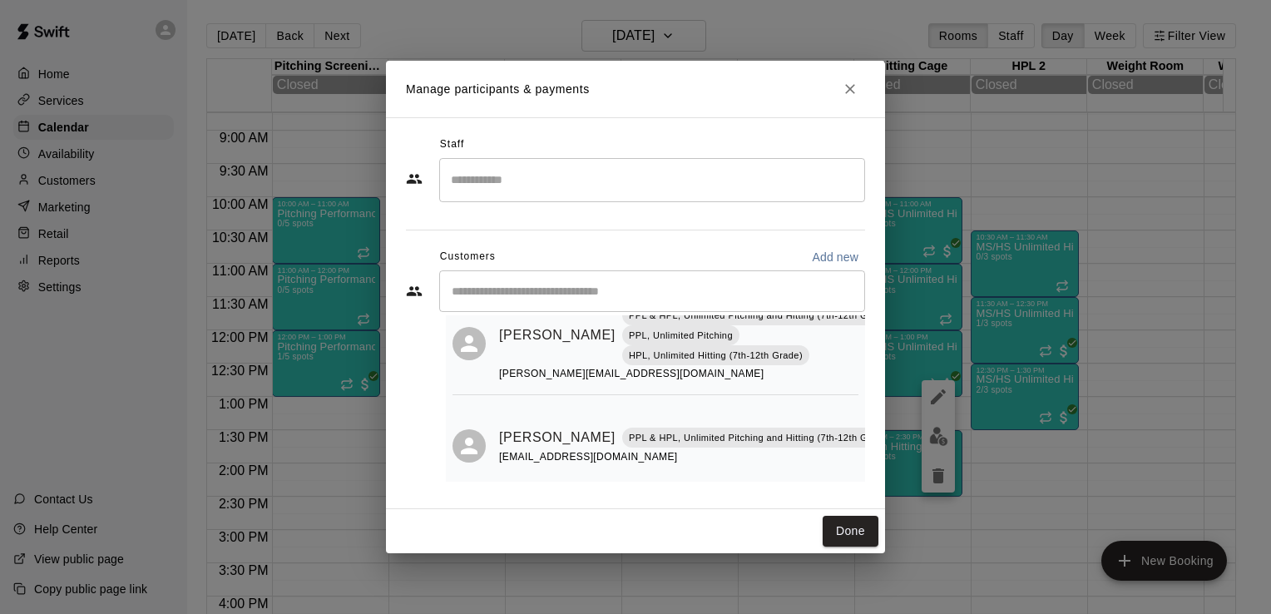
scroll to position [200, 0]
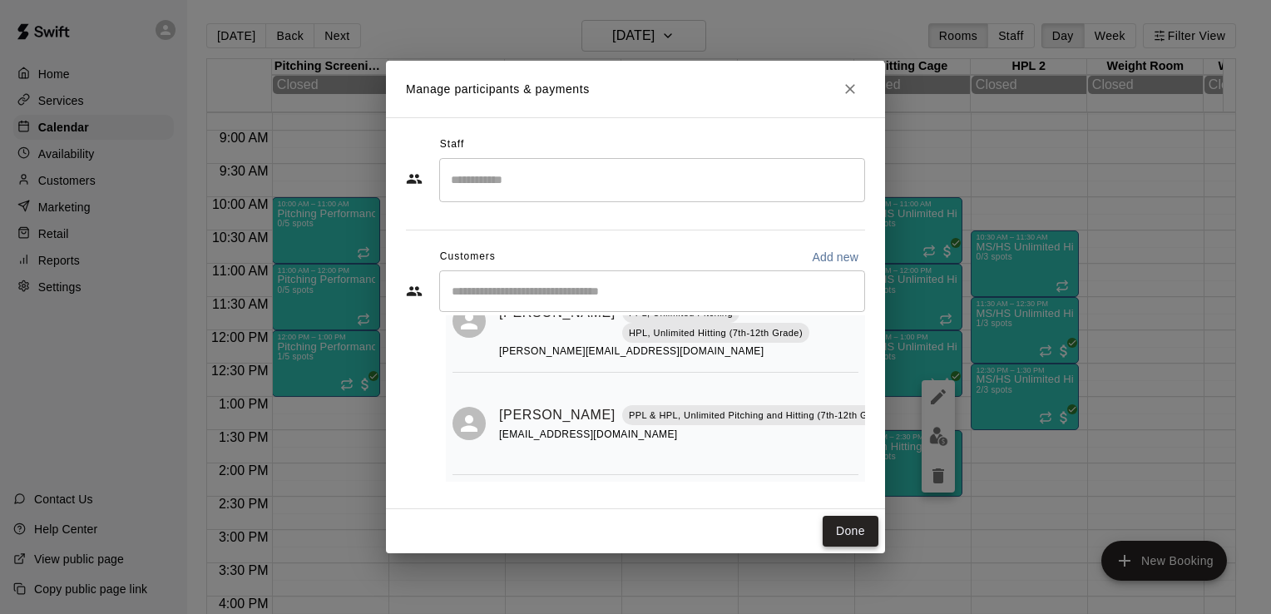
click at [846, 524] on button "Done" at bounding box center [850, 531] width 56 height 31
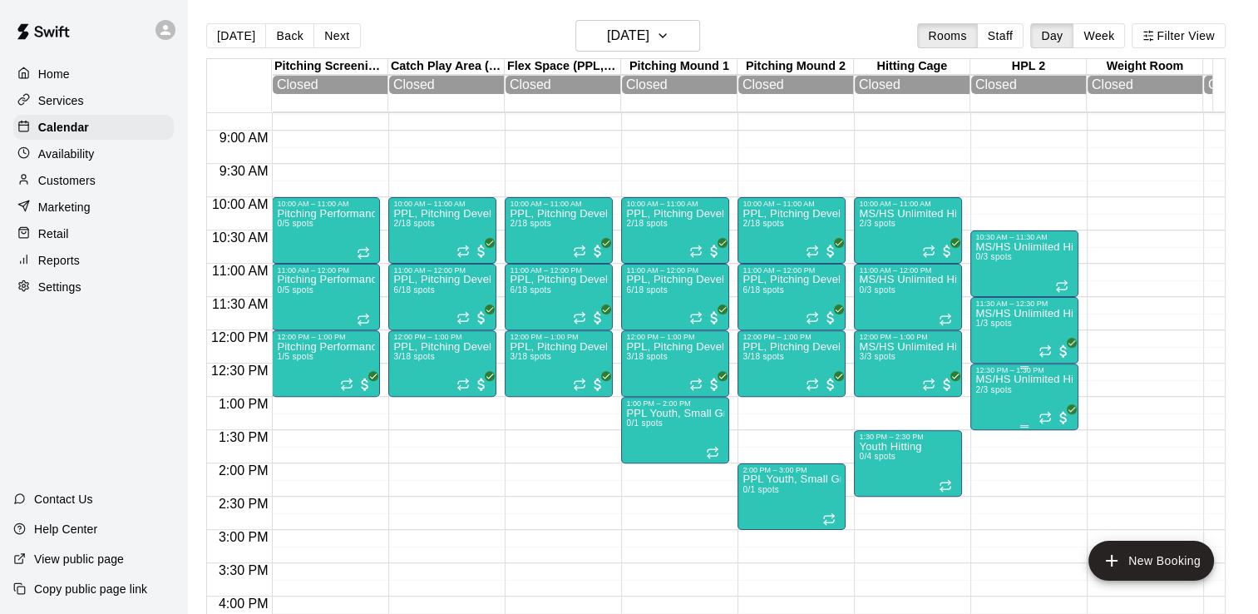
click at [1039, 424] on icon "Recurring event" at bounding box center [1045, 417] width 13 height 13
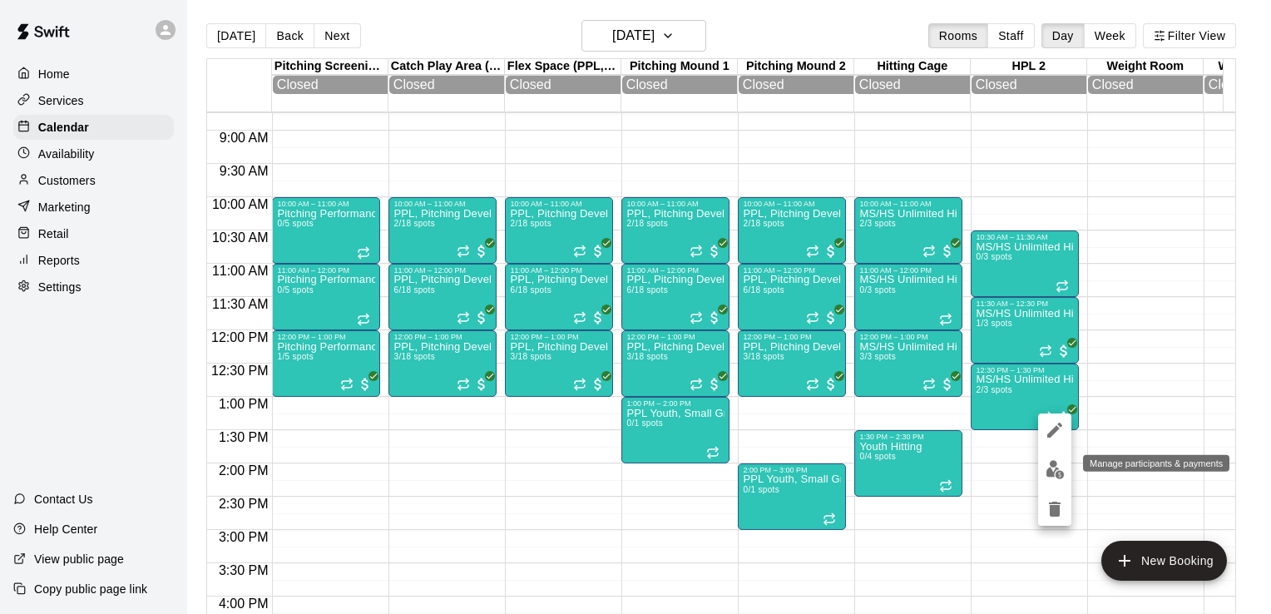
click at [1054, 467] on img "edit" at bounding box center [1054, 469] width 19 height 19
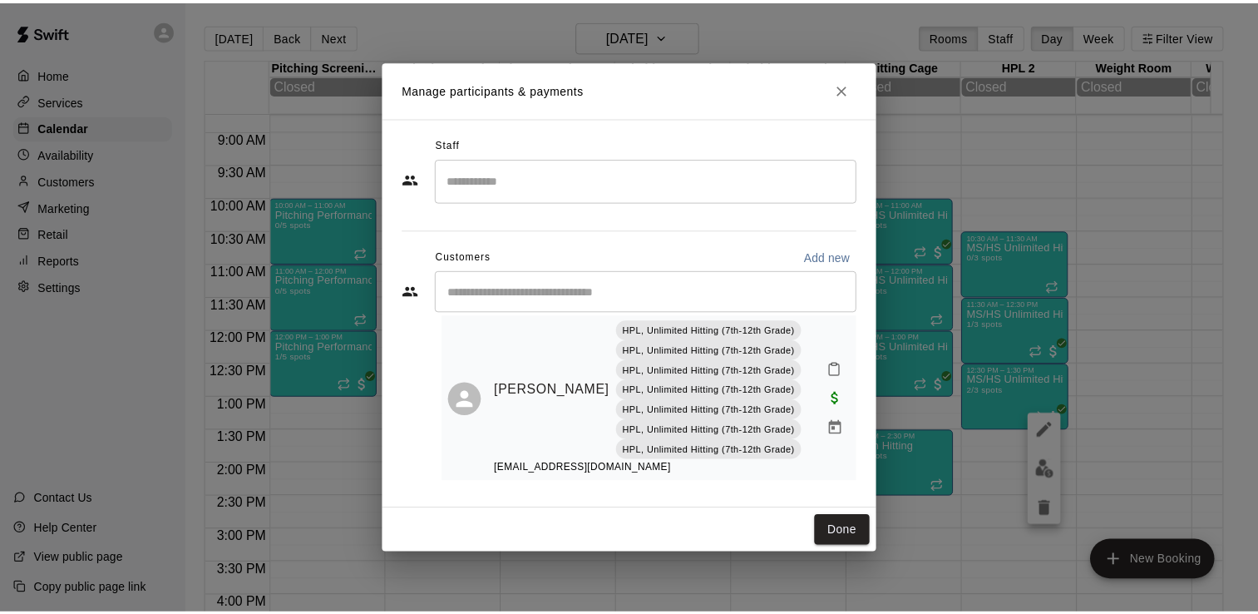
scroll to position [146, 0]
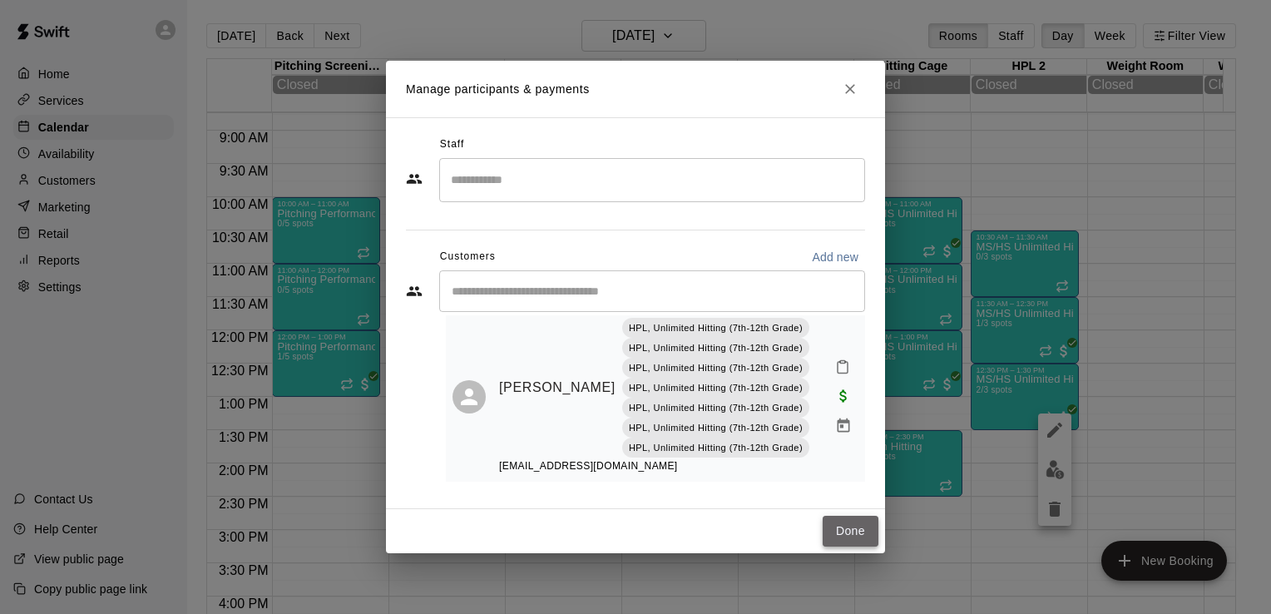
click at [855, 543] on button "Done" at bounding box center [850, 531] width 56 height 31
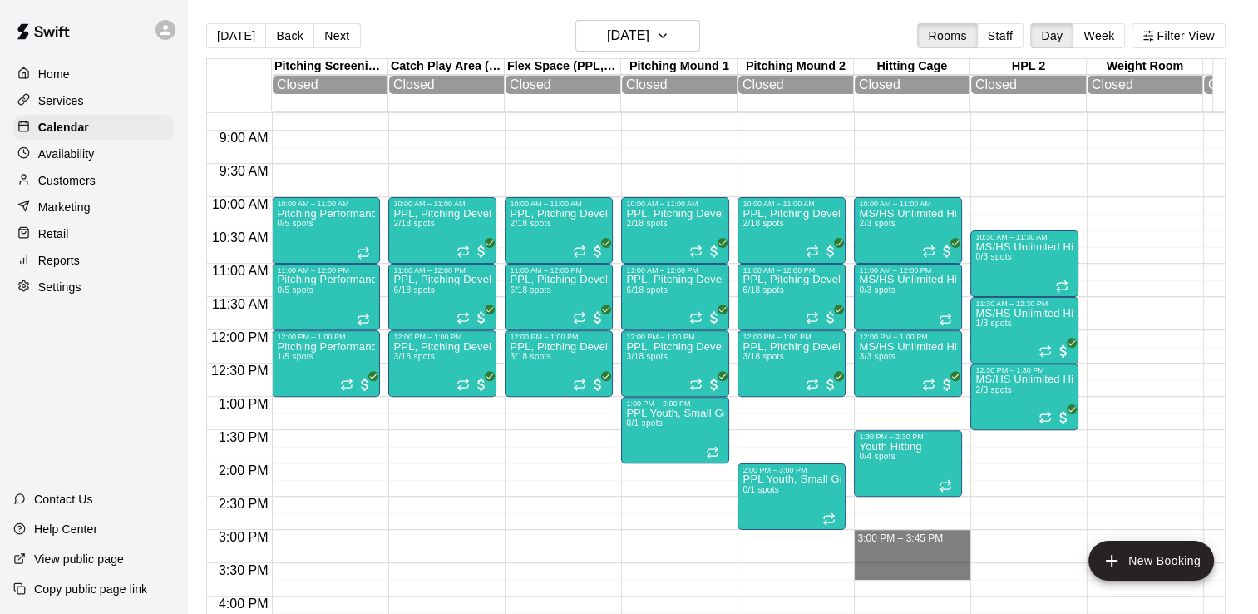
drag, startPoint x: 855, startPoint y: 543, endPoint x: 924, endPoint y: 579, distance: 77.7
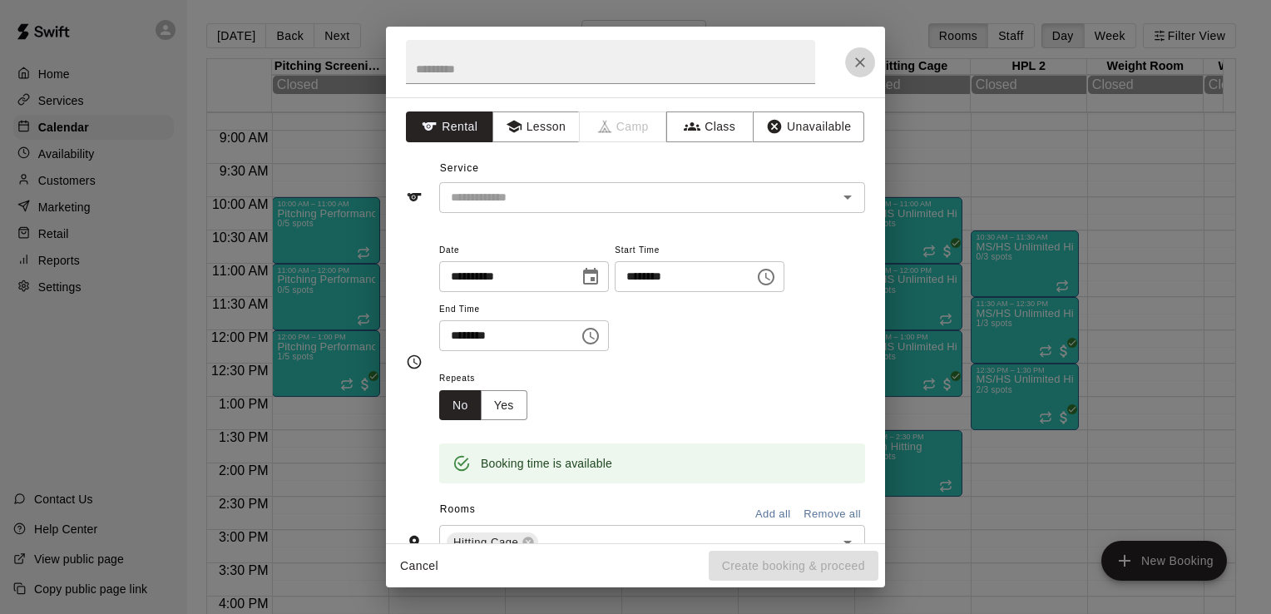
click at [856, 62] on icon "Close" at bounding box center [860, 62] width 17 height 17
